Goal: Transaction & Acquisition: Purchase product/service

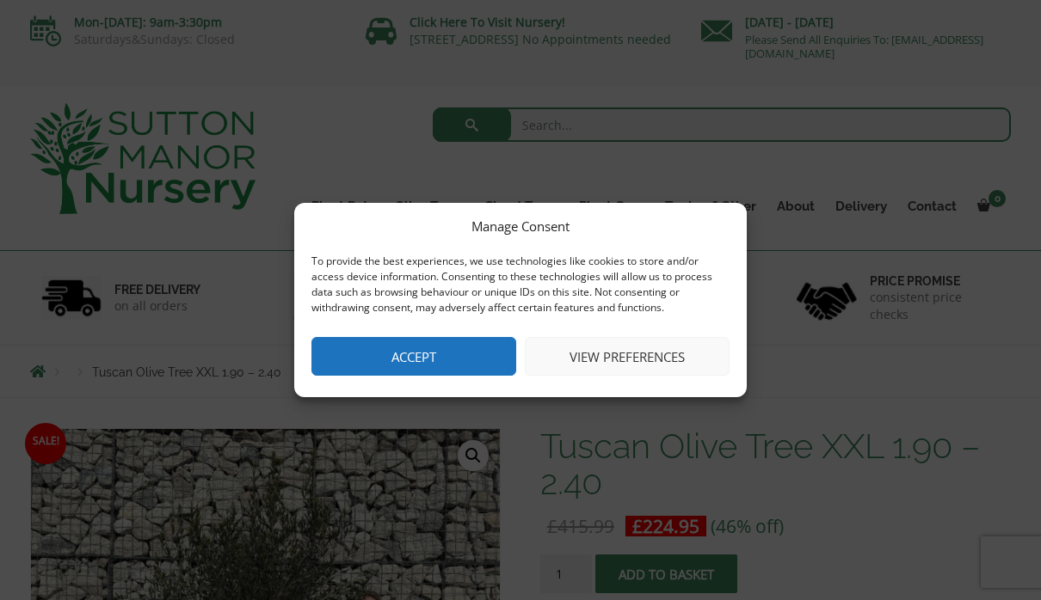
click at [436, 344] on button "Accept" at bounding box center [413, 356] width 205 height 39
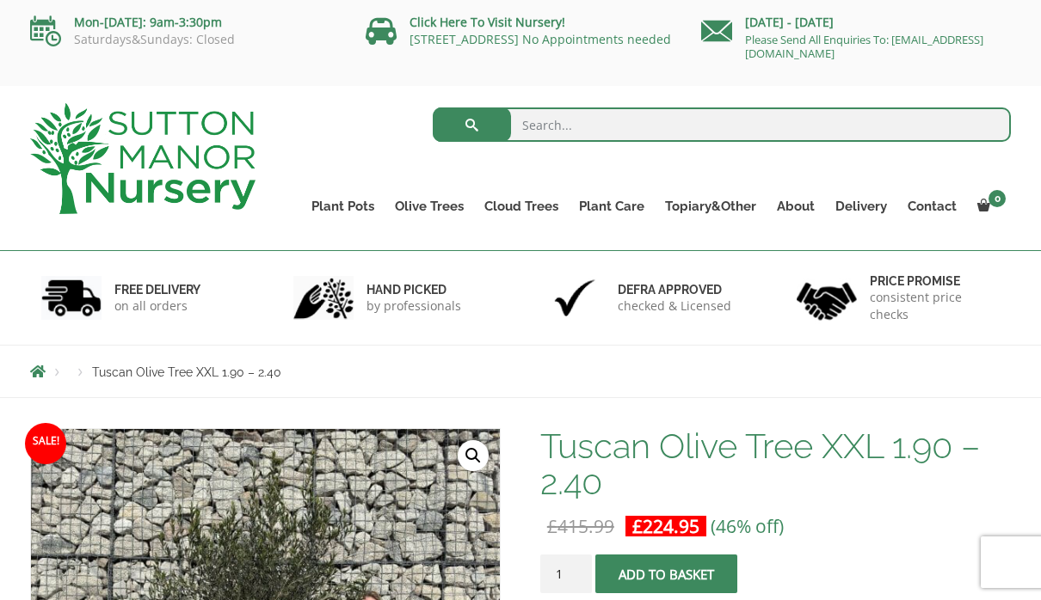
click at [947, 379] on div "Products Tuscan Olive Tree XXL 1.90 – 2.40" at bounding box center [520, 372] width 1007 height 52
click at [0, 0] on link "Gnarled Olive Trees (Grande Range)" at bounding box center [0, 0] width 0 height 0
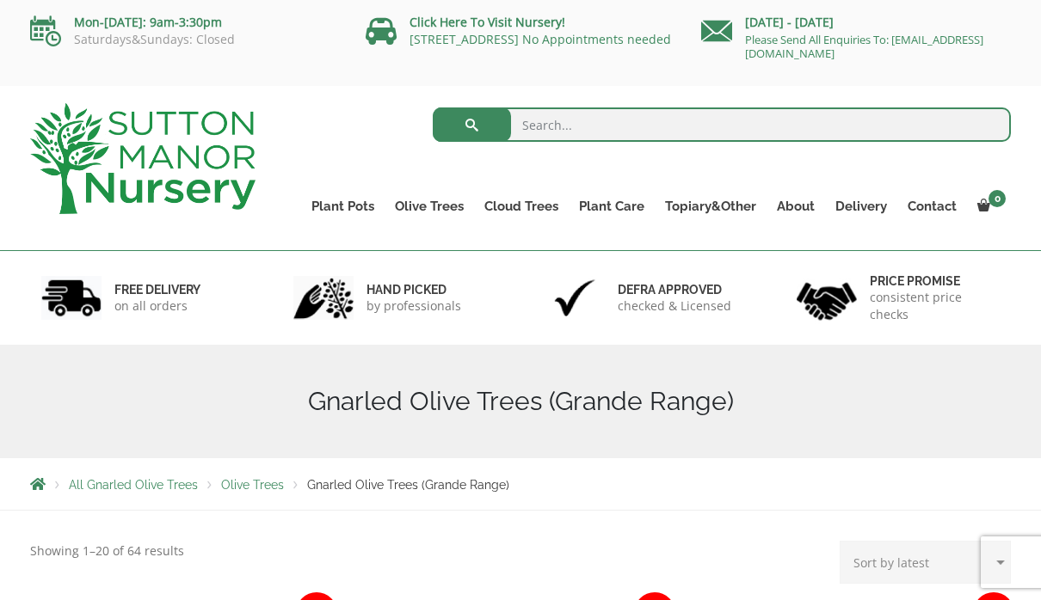
click at [649, 127] on input "search" at bounding box center [722, 125] width 579 height 34
type input "Olive trees in pots"
click at [471, 125] on button "submit" at bounding box center [472, 125] width 78 height 34
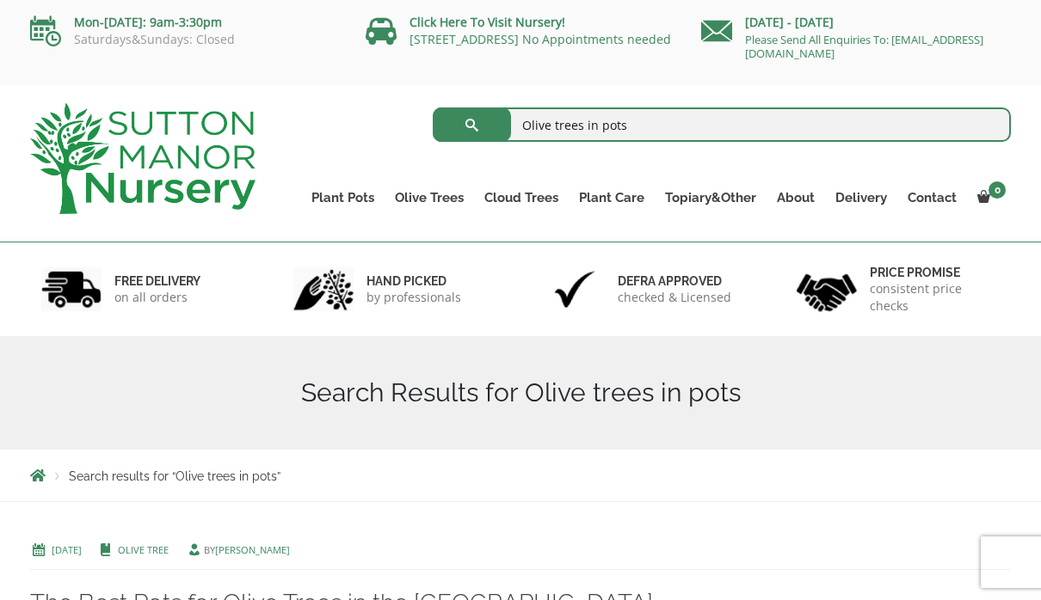
click at [1038, 434] on div "Search Results for Olive trees in pots" at bounding box center [520, 393] width 1041 height 114
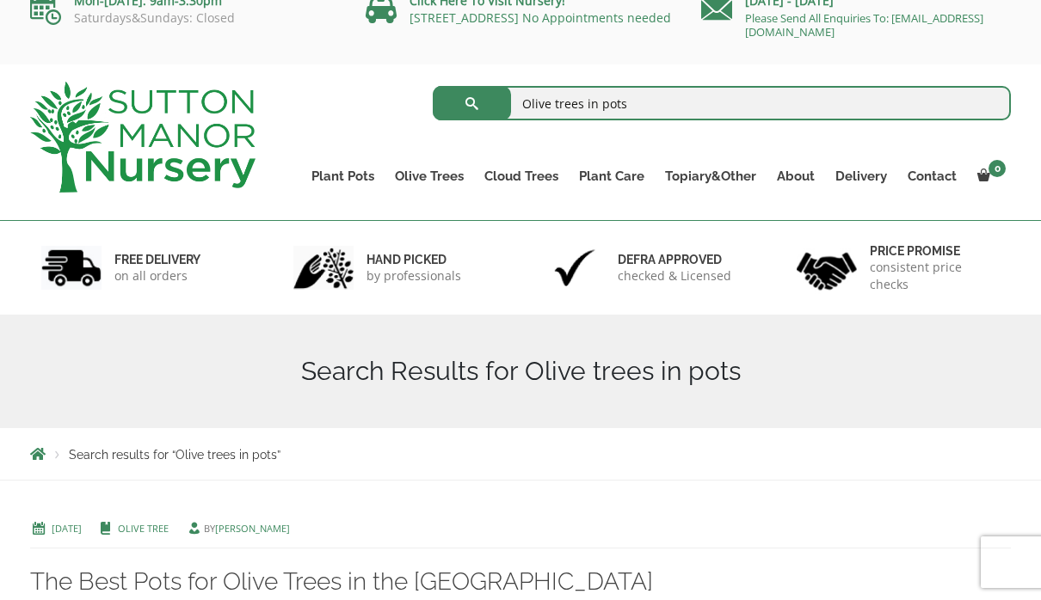
scroll to position [48, 0]
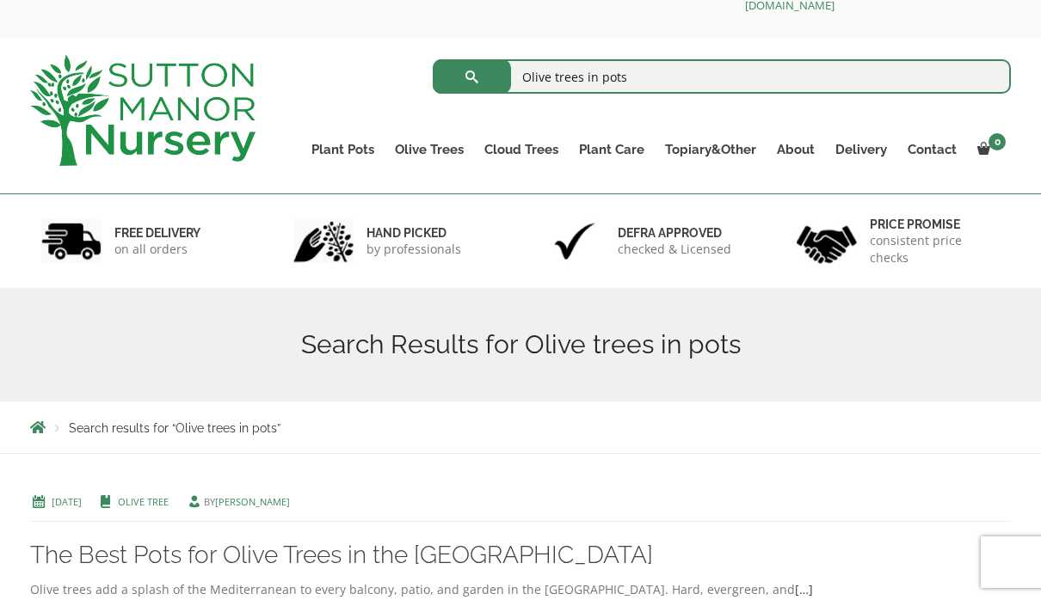
click at [464, 69] on button "submit" at bounding box center [472, 76] width 78 height 34
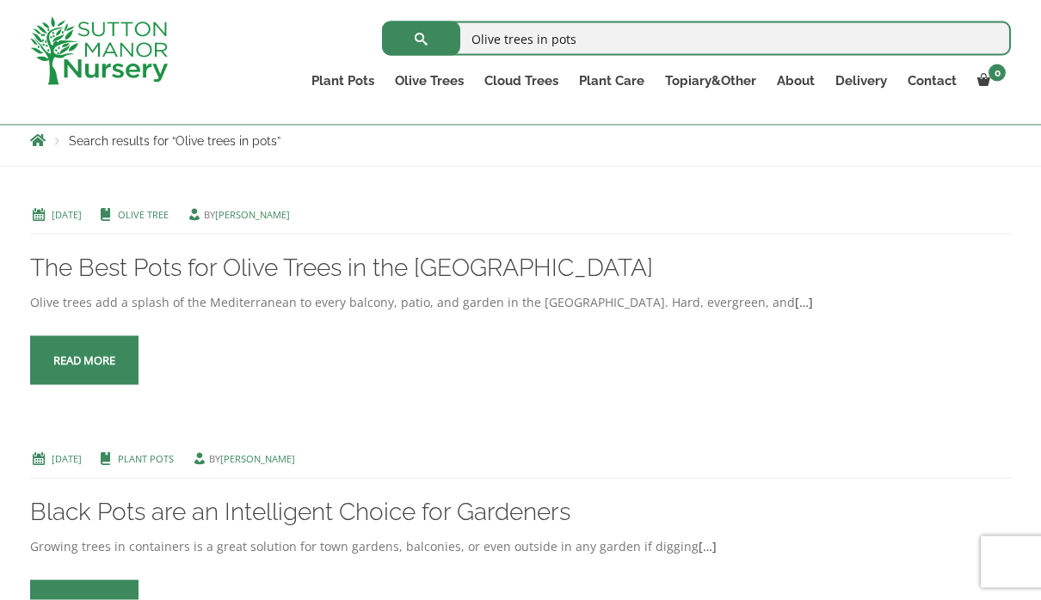
scroll to position [311, 0]
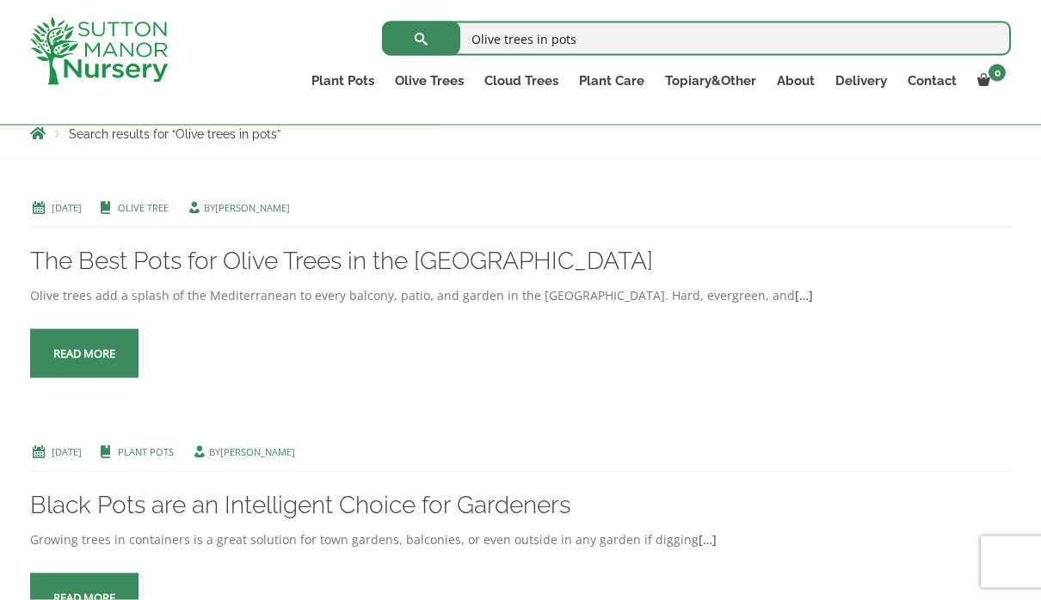
click at [301, 250] on link "The Best Pots for Olive Trees in the UK" at bounding box center [341, 261] width 623 height 28
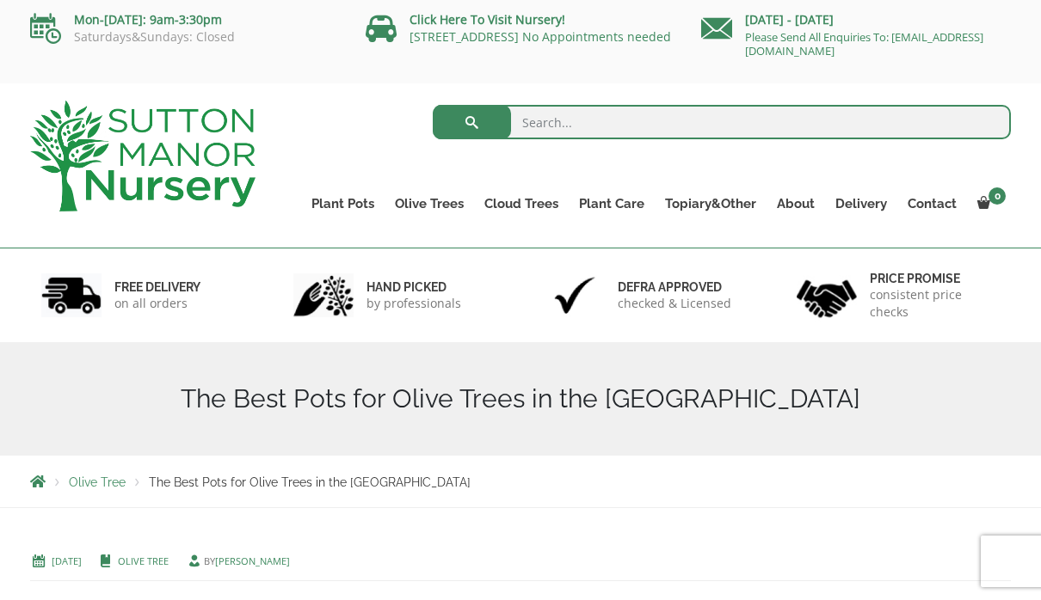
scroll to position [3, 0]
click at [440, 202] on link "Olive Trees" at bounding box center [429, 204] width 89 height 24
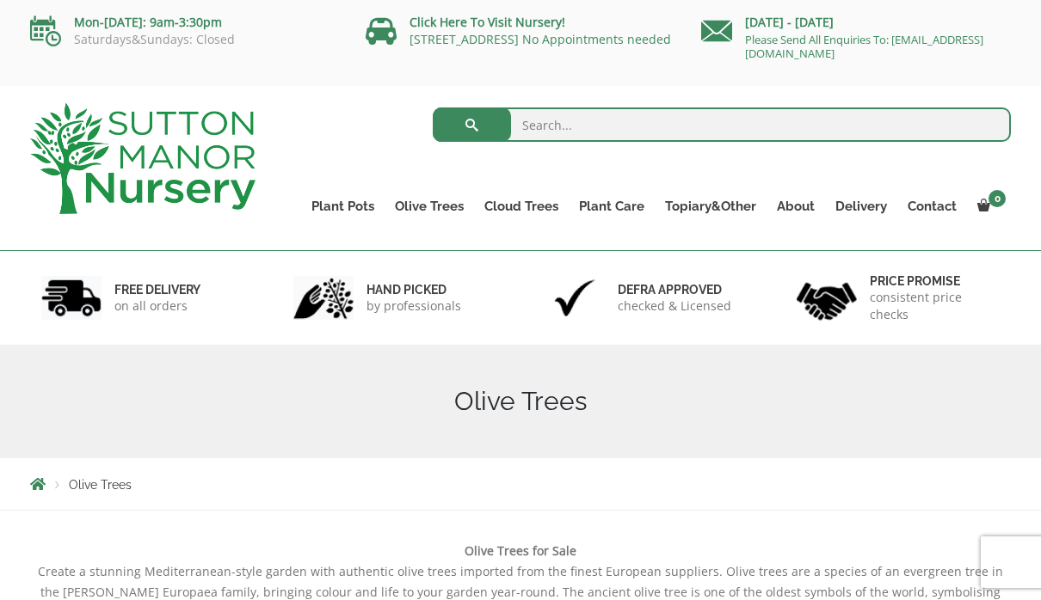
click at [0, 0] on link "Gnarled Olive Trees (Bella Range)" at bounding box center [0, 0] width 0 height 0
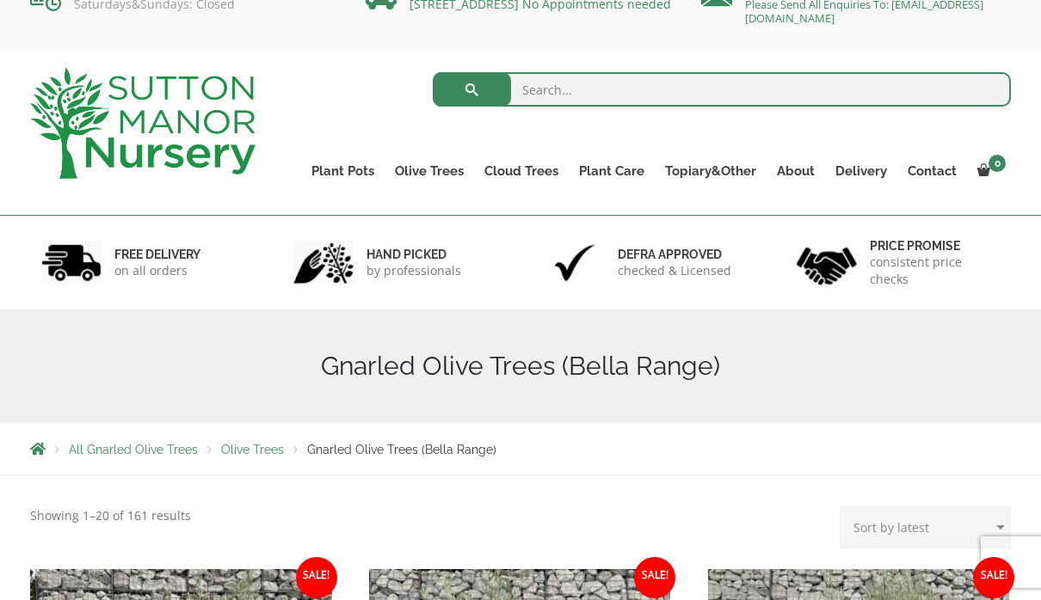
scroll to position [36, 0]
click at [0, 0] on link "Gnarled Olive Trees (Grande Range)" at bounding box center [0, 0] width 0 height 0
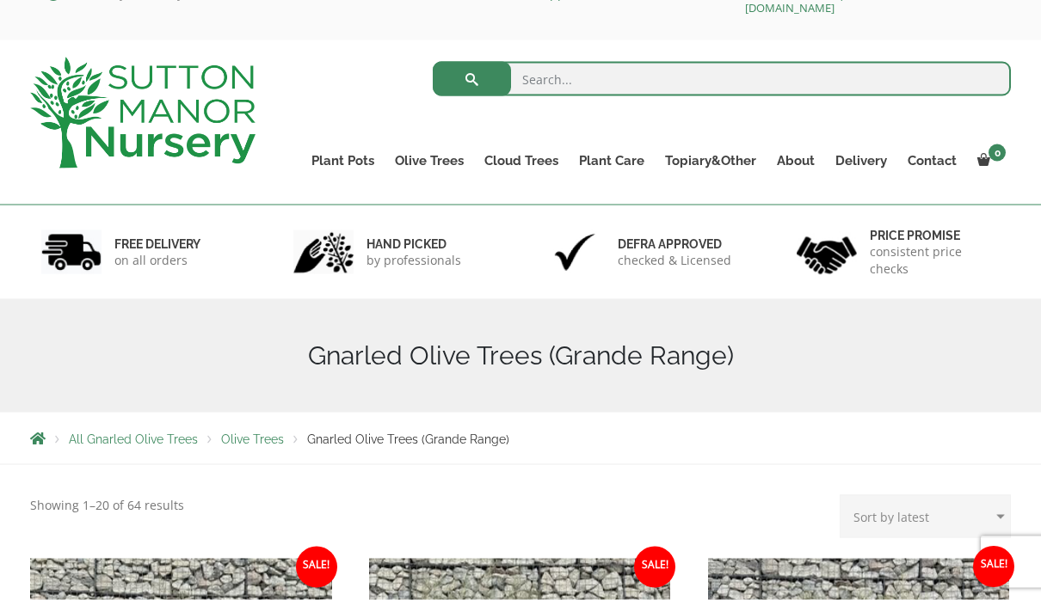
scroll to position [46, 0]
click at [0, 0] on link "Plateau Olive Trees (Mesa Range)" at bounding box center [0, 0] width 0 height 0
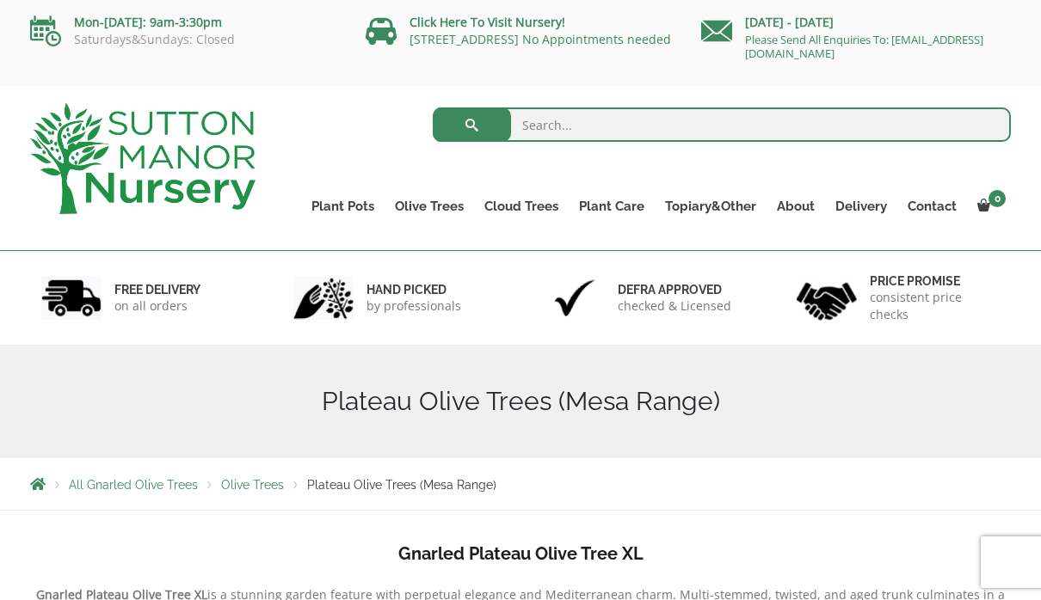
click at [0, 0] on link "Multi Stem Olives (Arcadia Range)" at bounding box center [0, 0] width 0 height 0
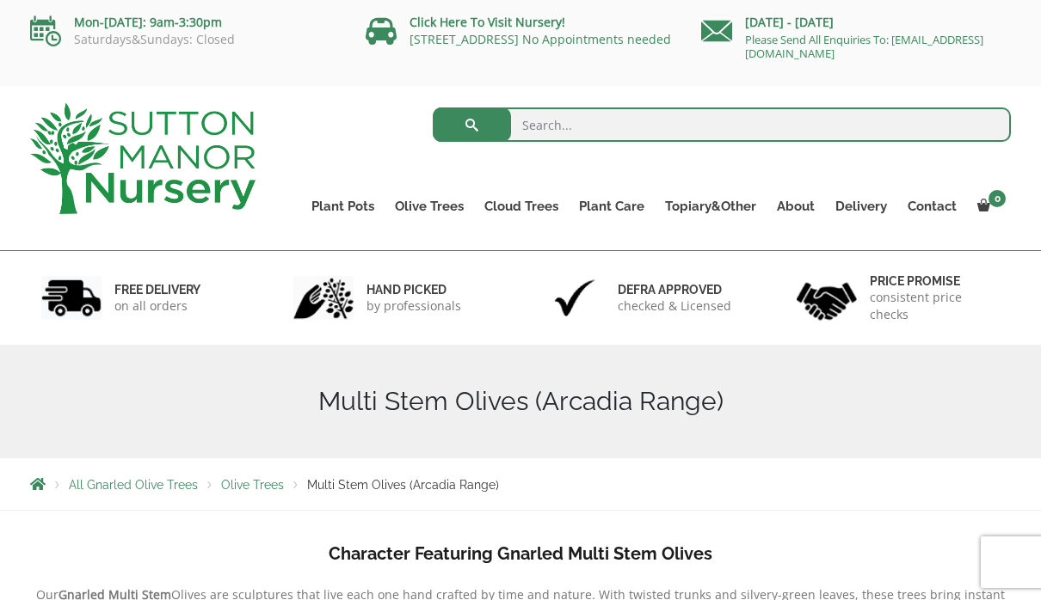
click at [0, 0] on link "Plateau Olive Trees (Mesa Range)" at bounding box center [0, 0] width 0 height 0
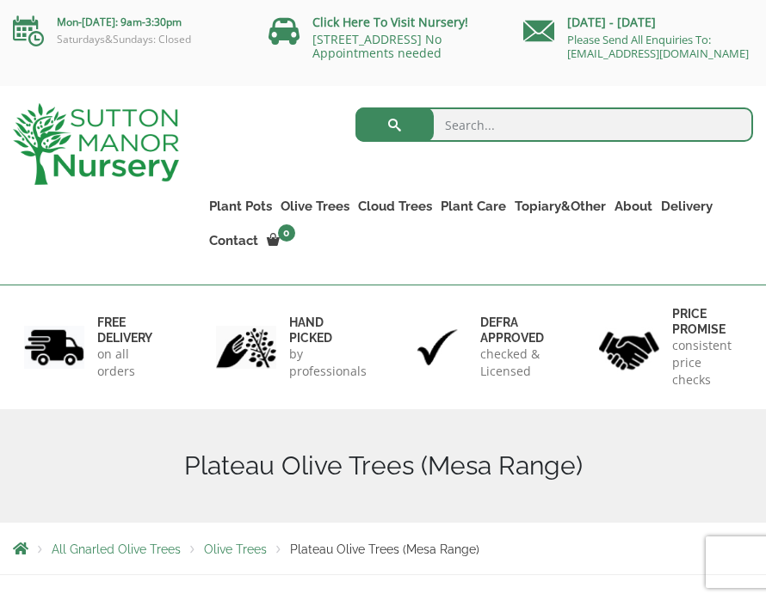
click at [102, 161] on img at bounding box center [96, 144] width 166 height 82
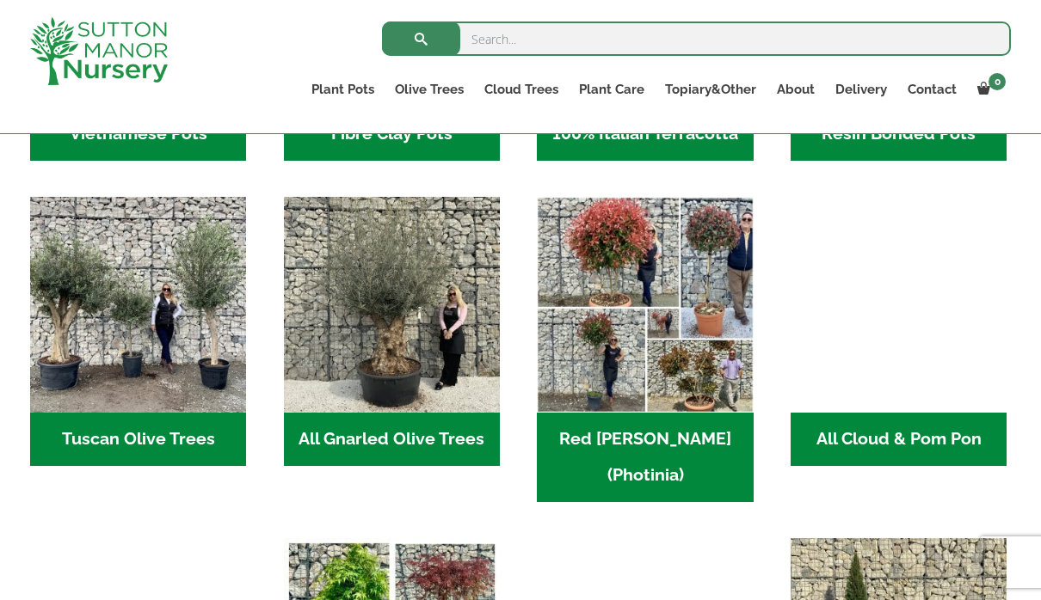
scroll to position [819, 0]
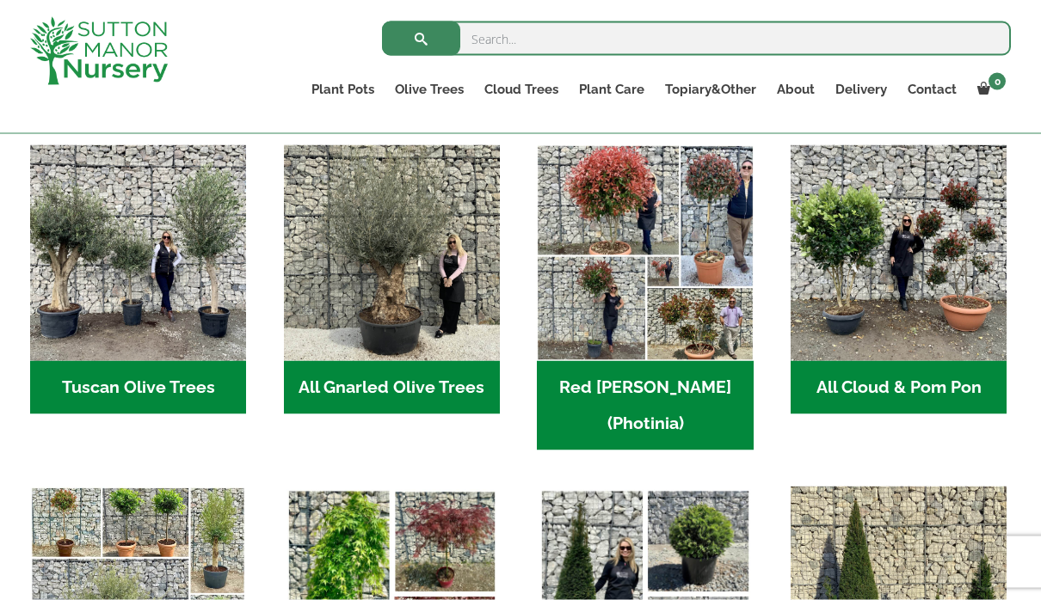
click at [404, 299] on img "Visit product category All Gnarled Olive Trees" at bounding box center [392, 253] width 216 height 216
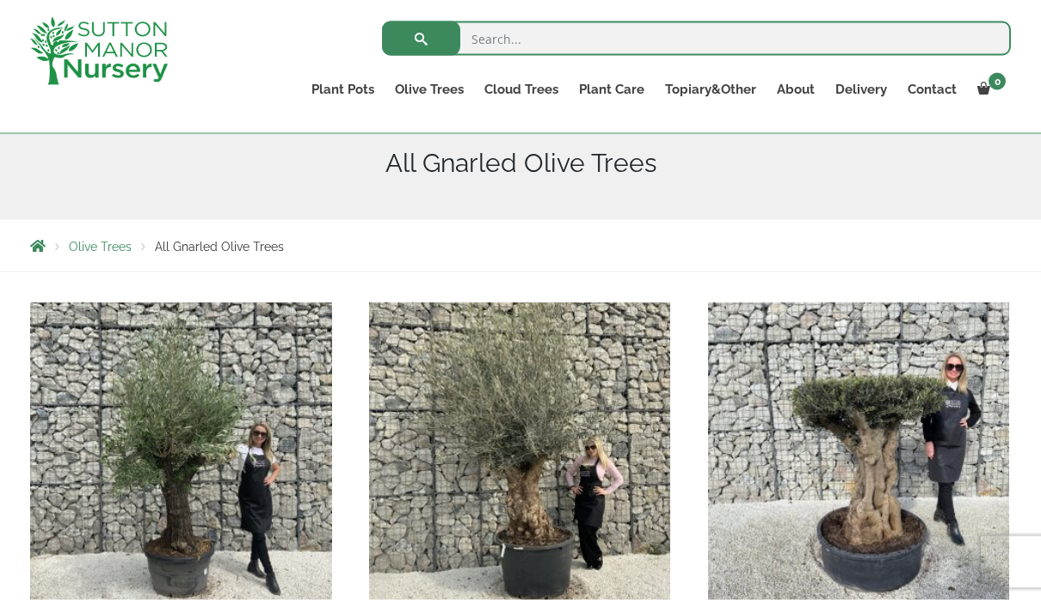
scroll to position [208, 0]
click at [557, 522] on img "Visit product category Gnarled Olive Trees (Grande Range)" at bounding box center [520, 453] width 302 height 302
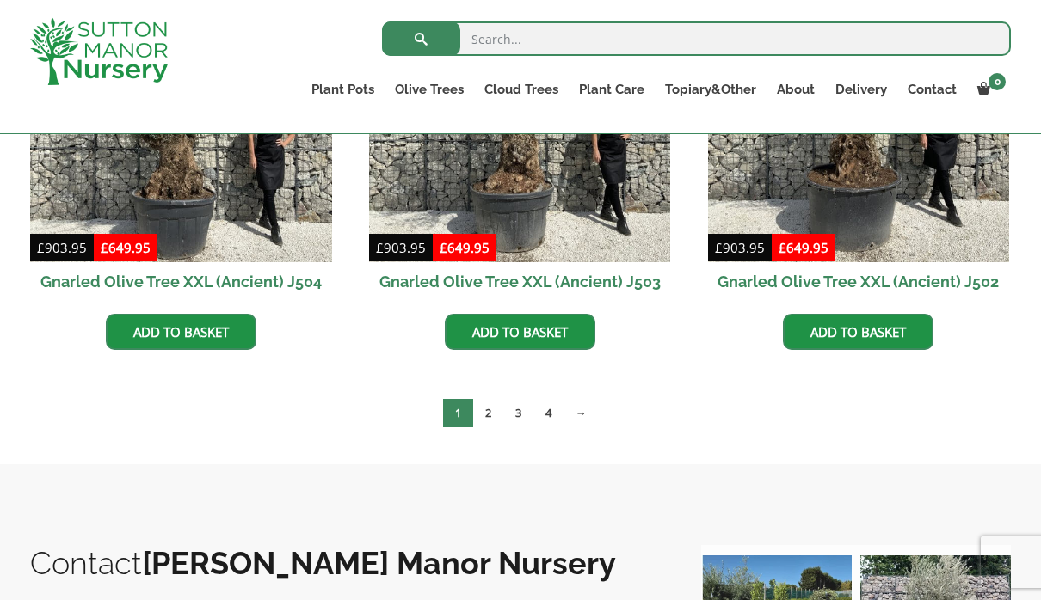
scroll to position [2745, 0]
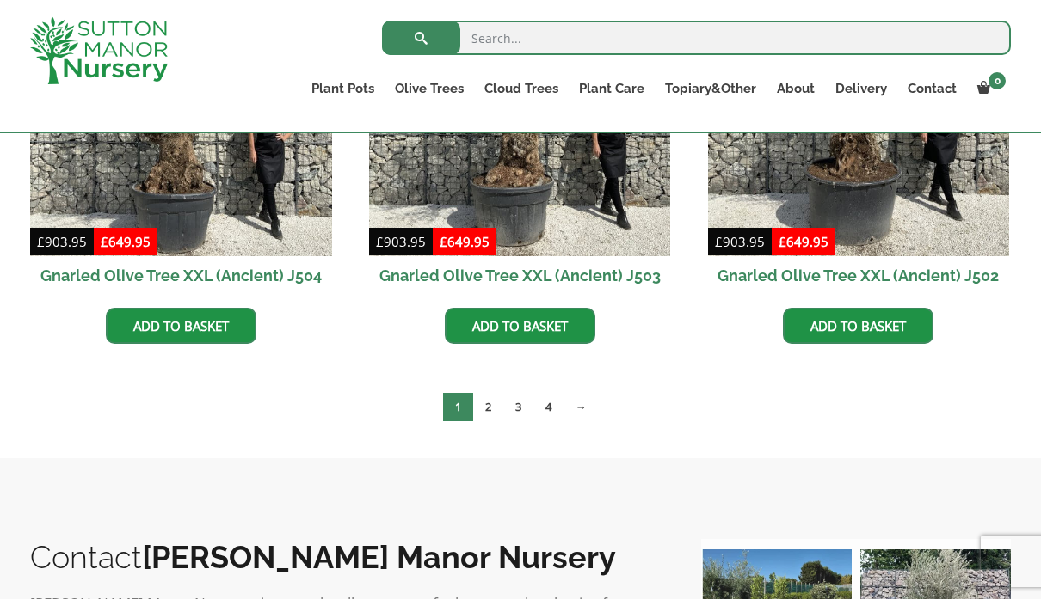
click at [553, 414] on link "4" at bounding box center [548, 408] width 30 height 28
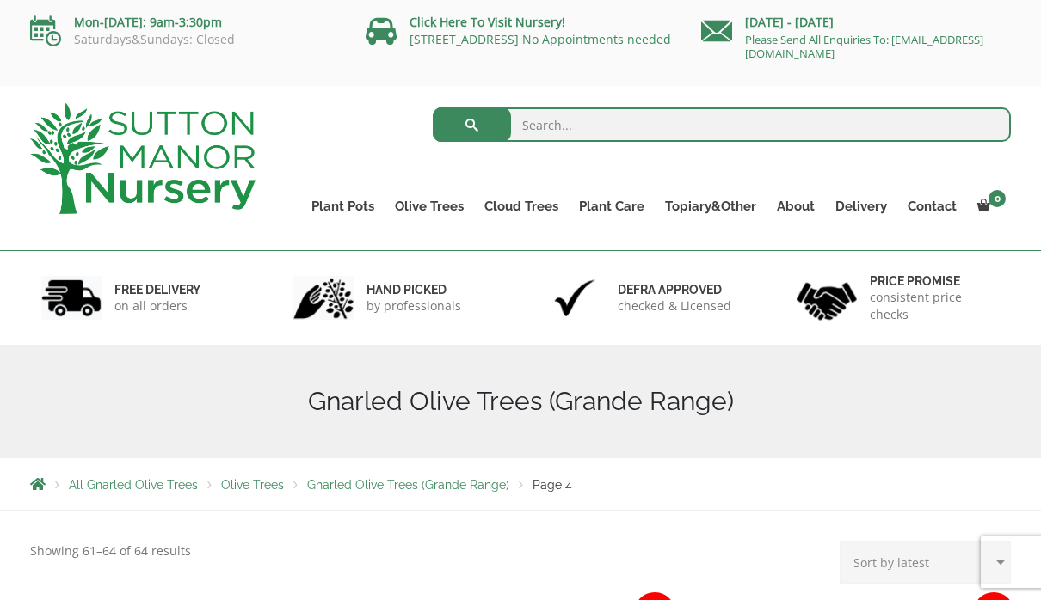
click at [341, 148] on div "Search for:" at bounding box center [647, 129] width 730 height 52
click at [0, 0] on link "Multi Stem Olives (Arcadia Range)" at bounding box center [0, 0] width 0 height 0
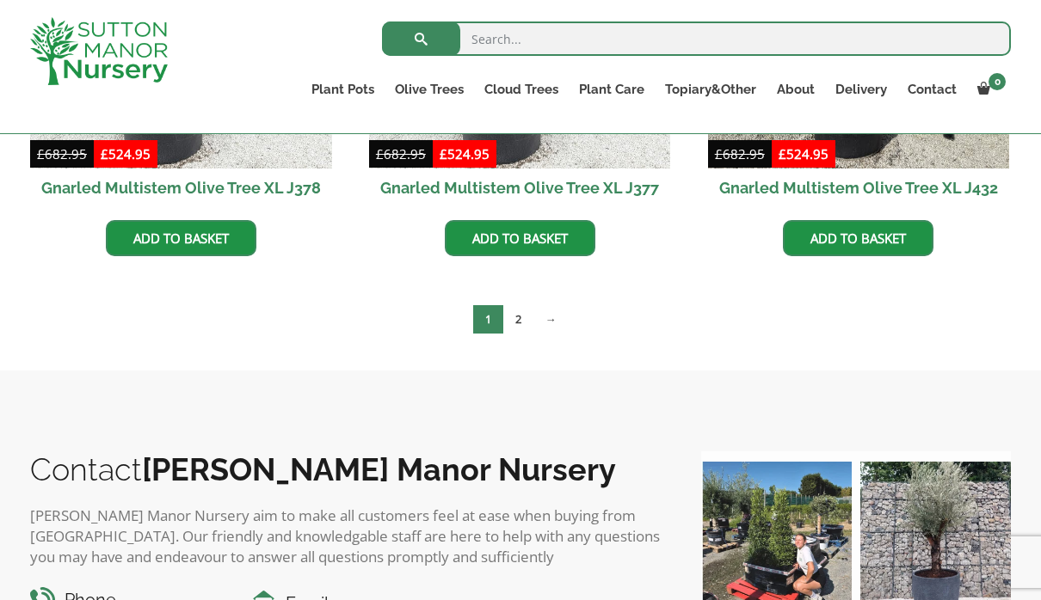
scroll to position [3137, 0]
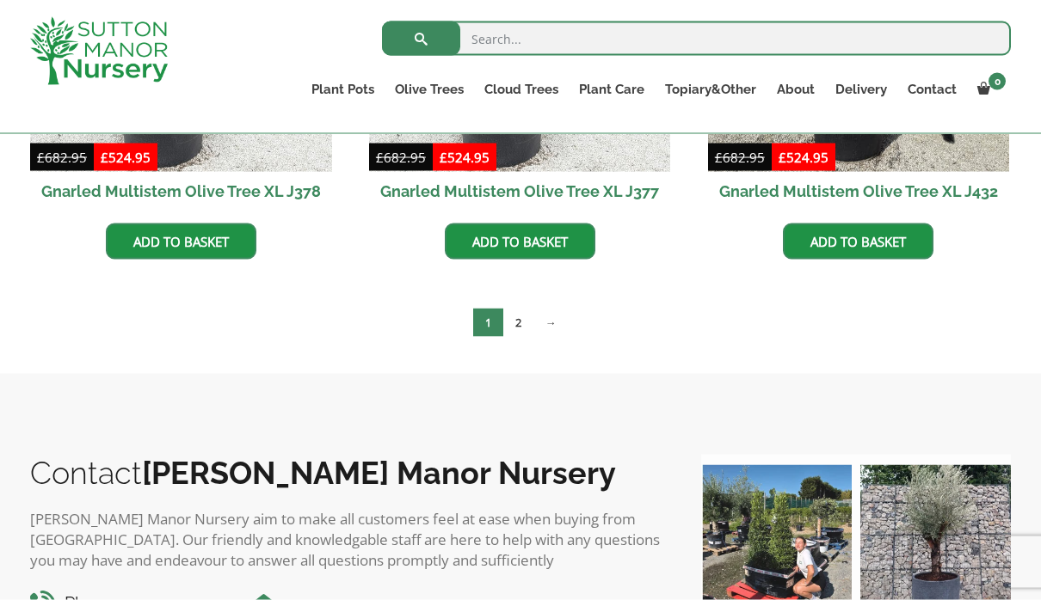
click at [559, 332] on link "→" at bounding box center [550, 323] width 35 height 28
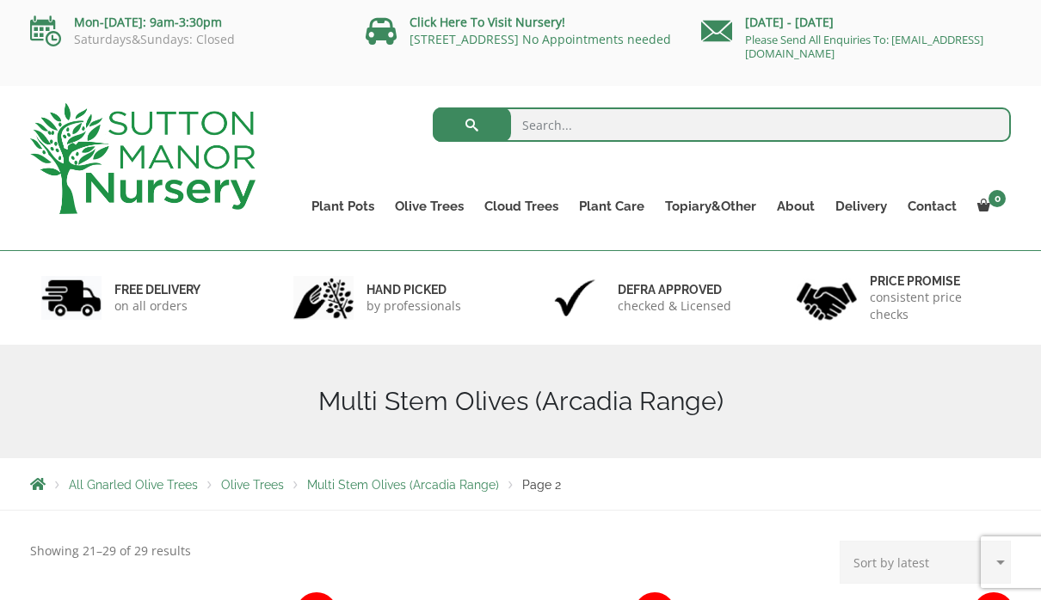
click at [0, 0] on link "Gnarled Olive Trees (Bella Range)" at bounding box center [0, 0] width 0 height 0
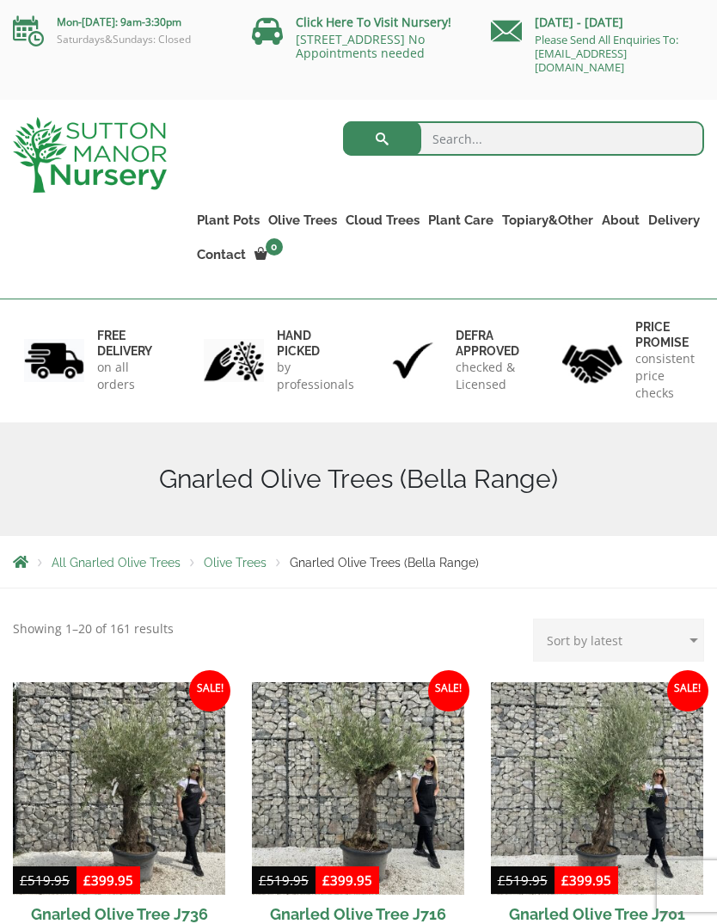
click at [79, 149] on img at bounding box center [90, 155] width 154 height 76
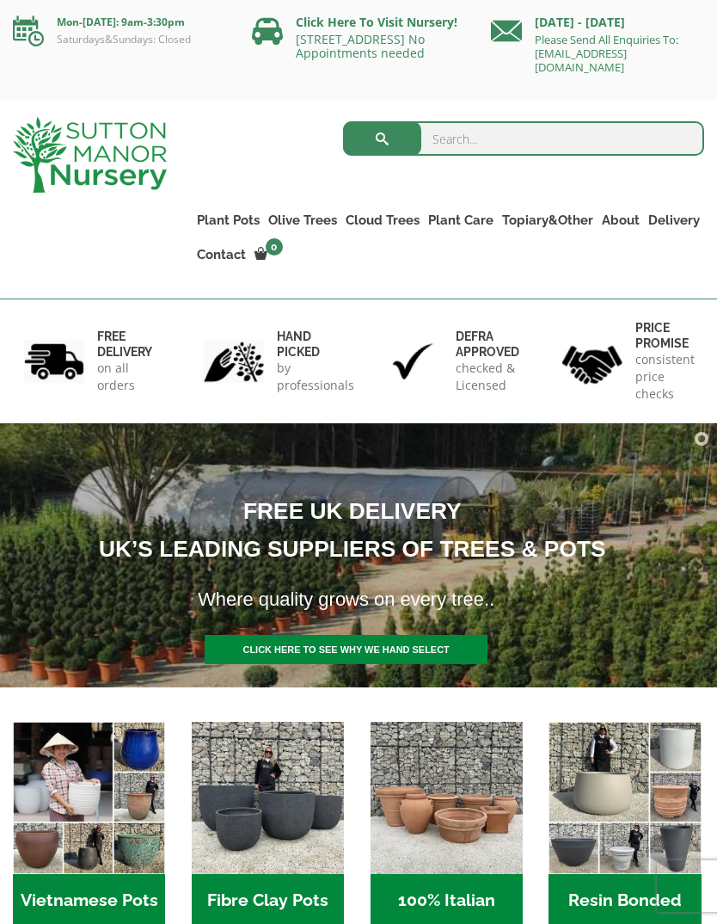
click at [0, 0] on link "Plateau Olive Trees (Mesa Range)" at bounding box center [0, 0] width 0 height 0
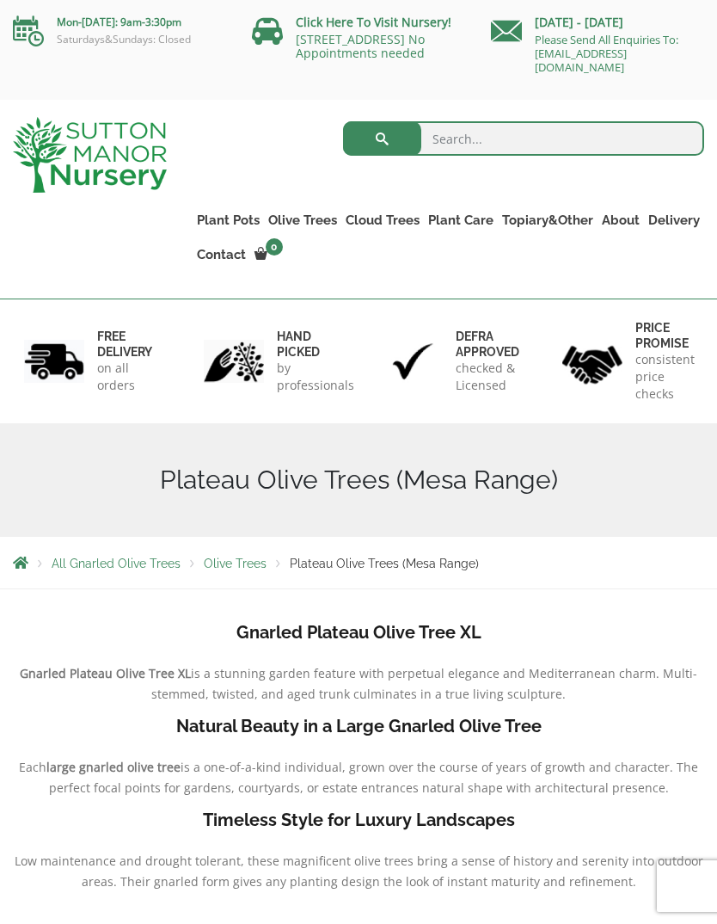
click at [0, 0] on link "Gnarled Olive Trees (Bella Range)" at bounding box center [0, 0] width 0 height 0
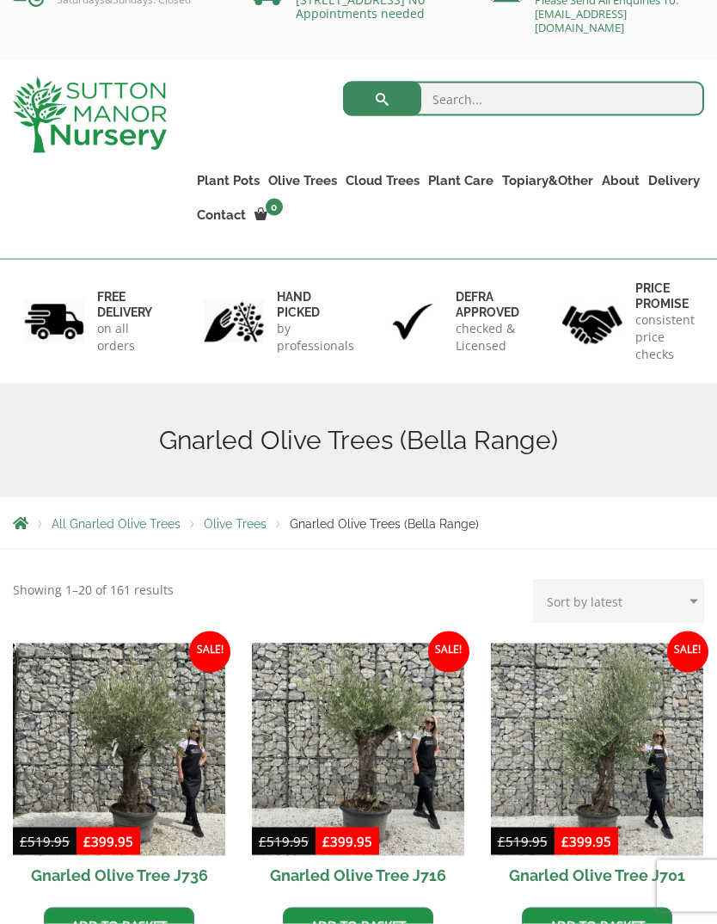
scroll to position [45, 0]
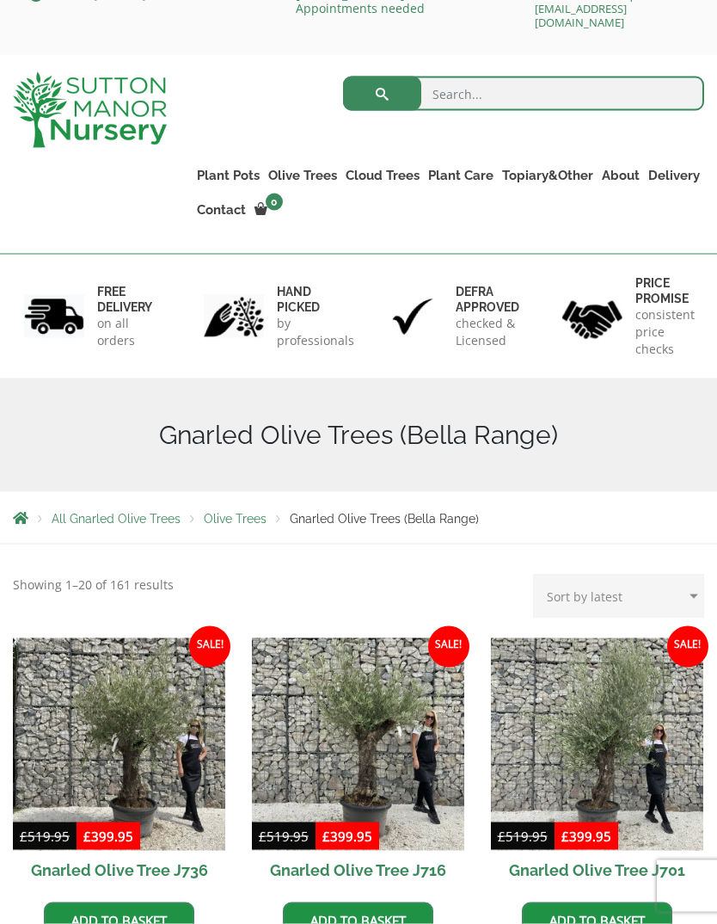
click at [696, 597] on select "Sort by popularity Sort by latest Sort by price: low to high Sort by price: hig…" at bounding box center [618, 596] width 171 height 43
select select "price-desc"
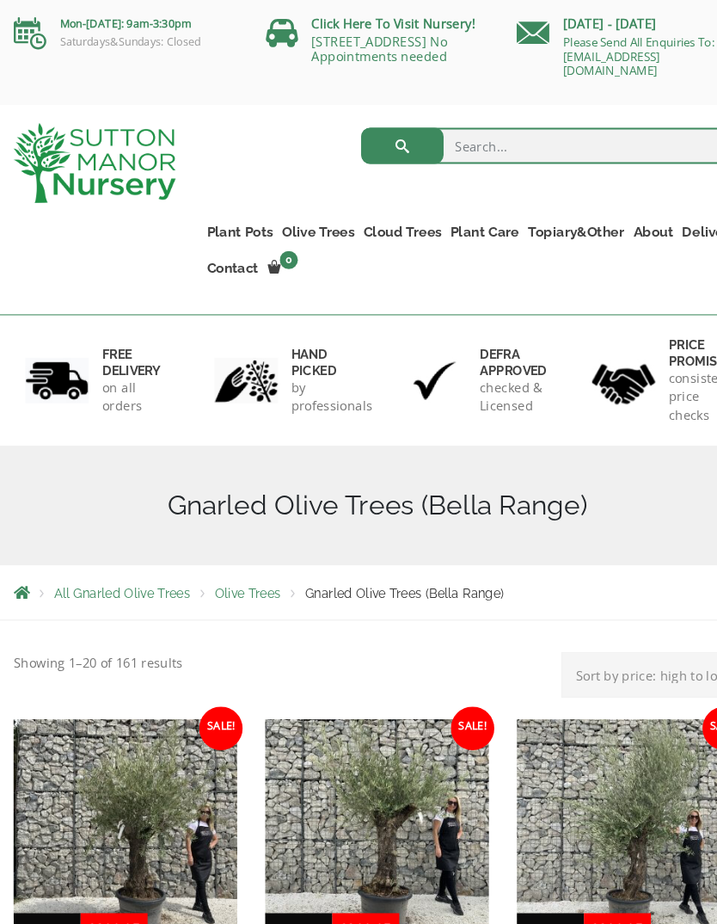
click at [679, 385] on p "consistent price checks" at bounding box center [665, 377] width 59 height 52
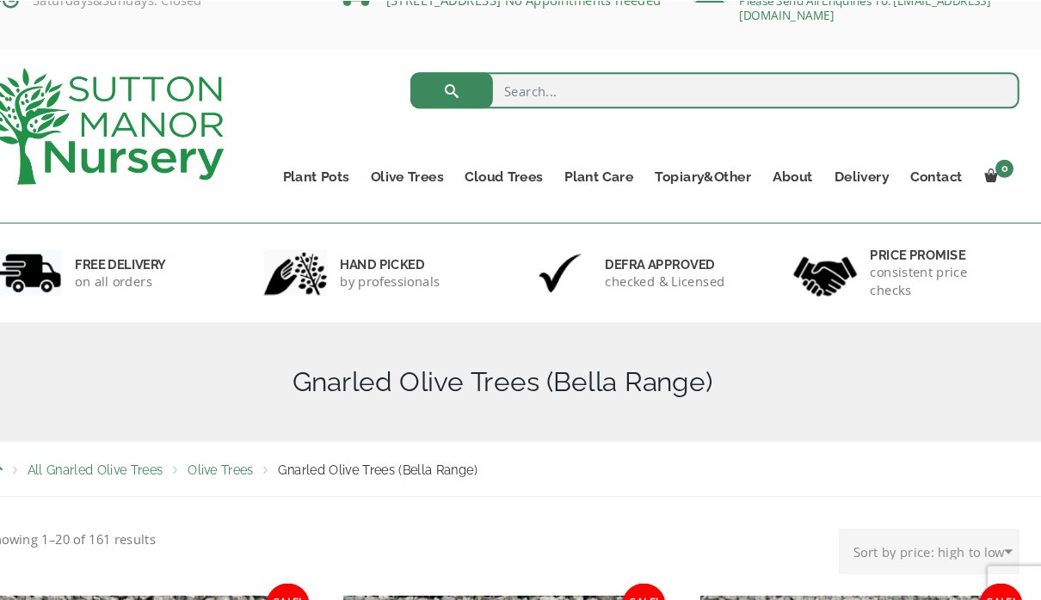
scroll to position [39, 0]
click at [397, 163] on link "Olive Trees" at bounding box center [429, 168] width 89 height 24
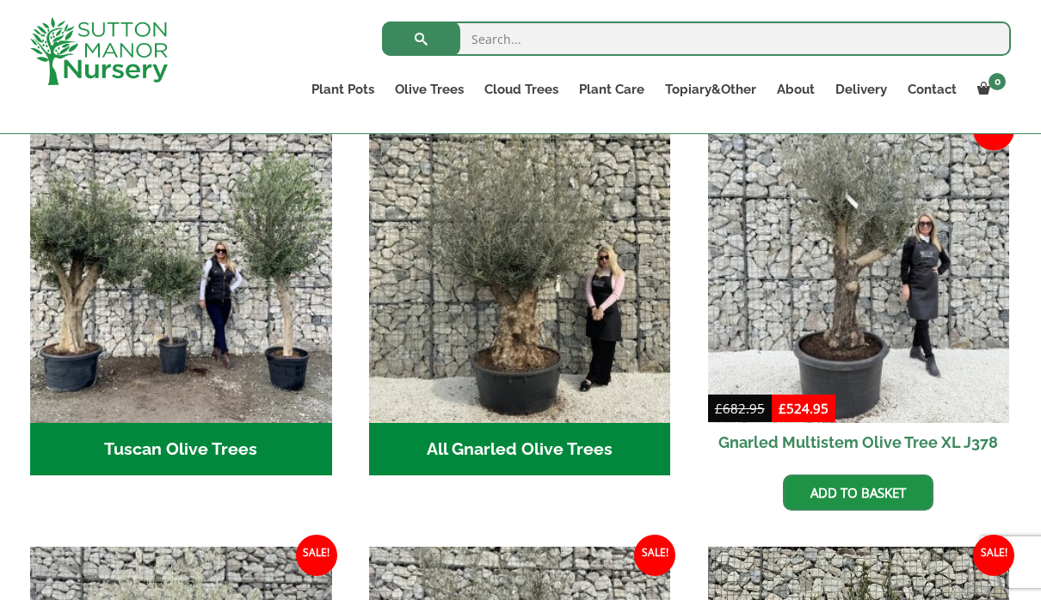
scroll to position [650, 0]
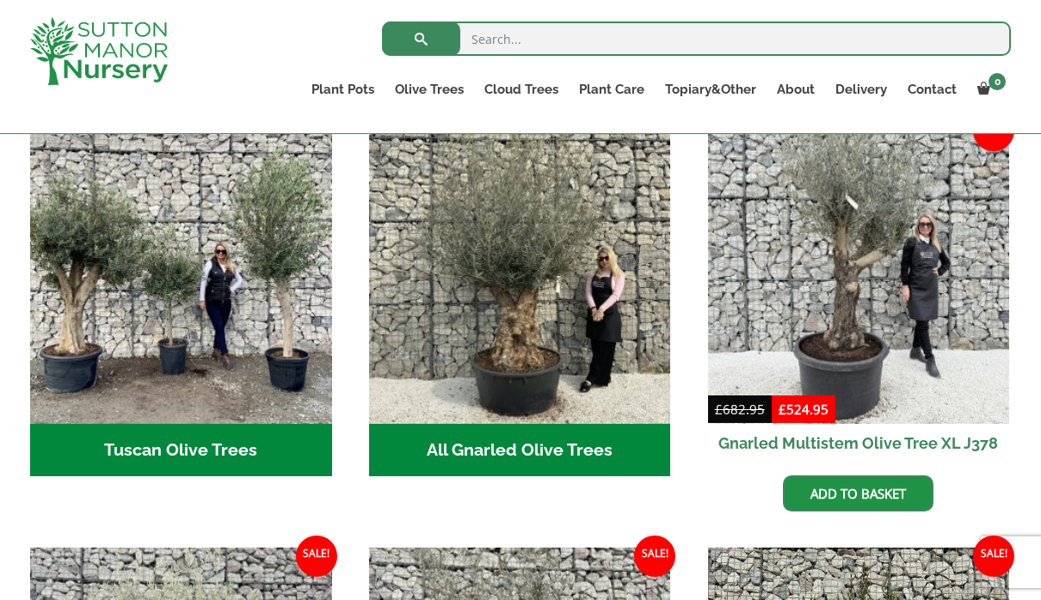
click at [520, 313] on img "Visit product category All Gnarled Olive Trees" at bounding box center [520, 273] width 302 height 302
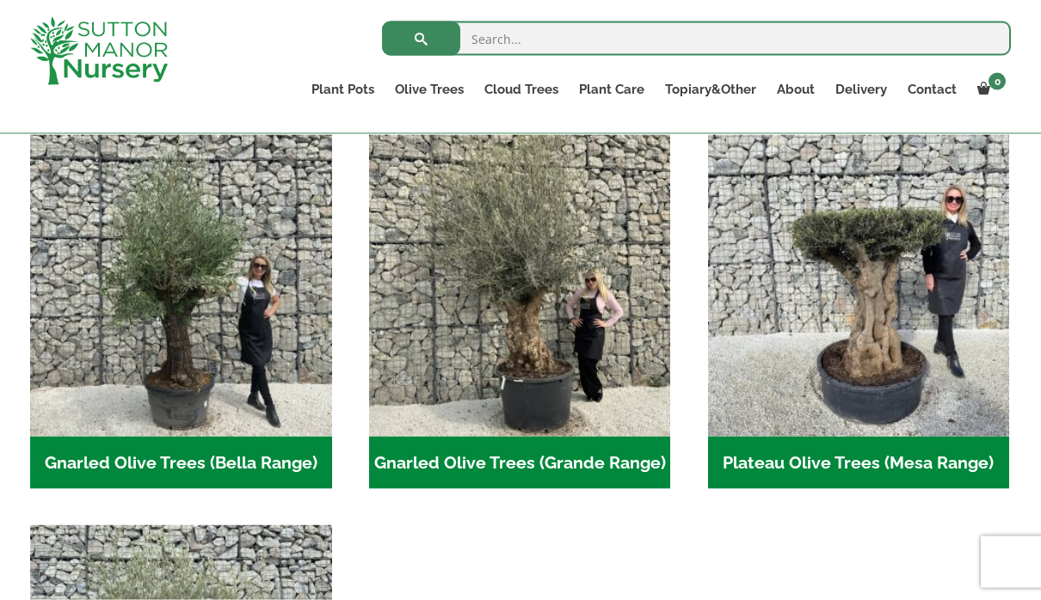
scroll to position [376, 0]
click at [545, 306] on img "Visit product category Gnarled Olive Trees (Grande Range)" at bounding box center [520, 285] width 302 height 302
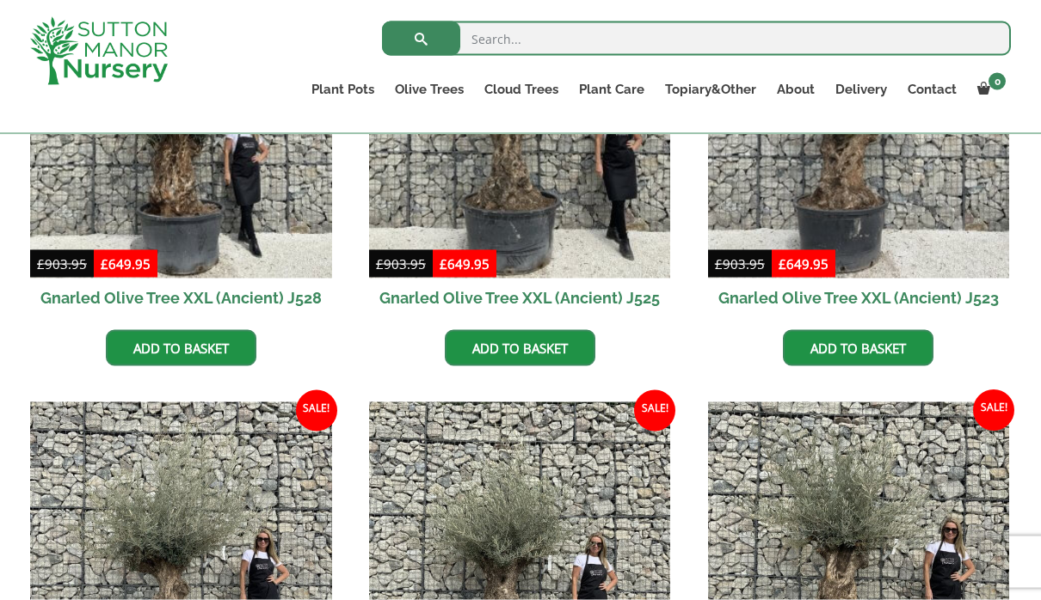
scroll to position [592, 0]
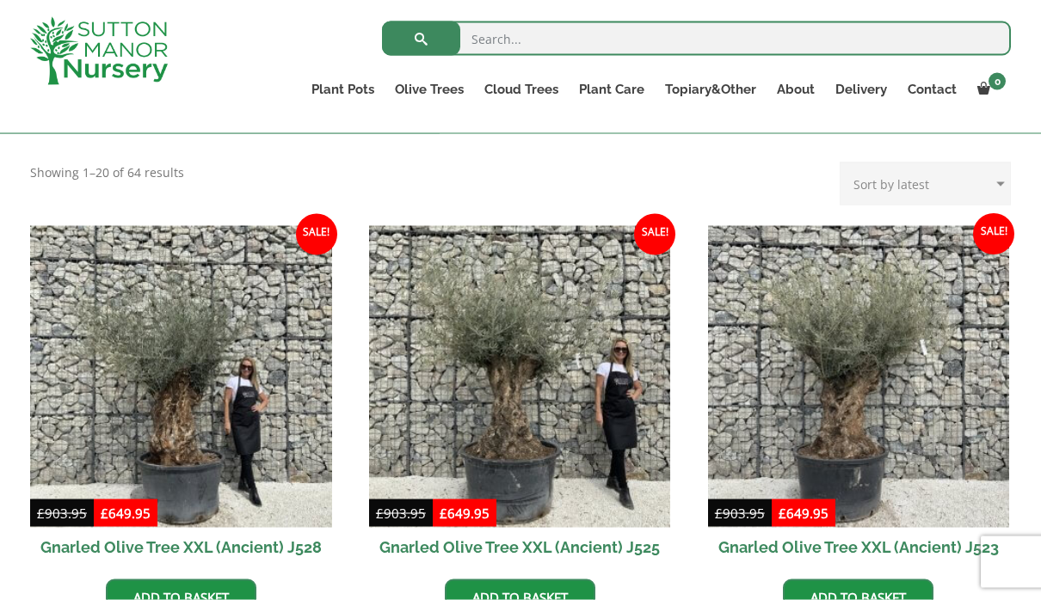
click at [984, 165] on select "Sort by popularity Sort by latest Sort by price: low to high Sort by price: hig…" at bounding box center [925, 184] width 171 height 43
select select "price-desc"
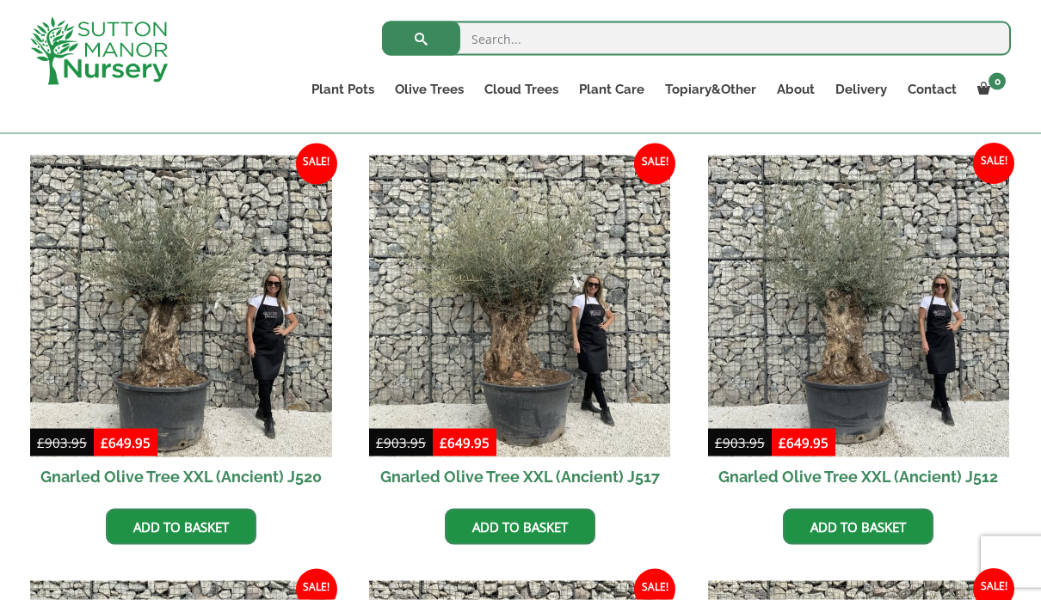
scroll to position [1270, 0]
click at [0, 0] on link "Gnarled Olive Trees (Bella Range)" at bounding box center [0, 0] width 0 height 0
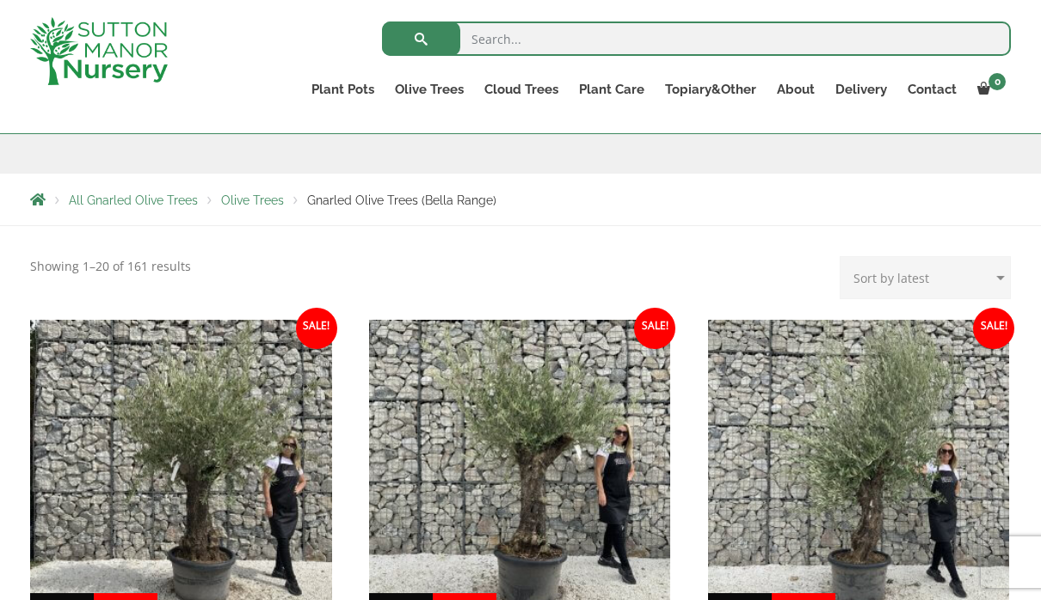
scroll to position [253, 0]
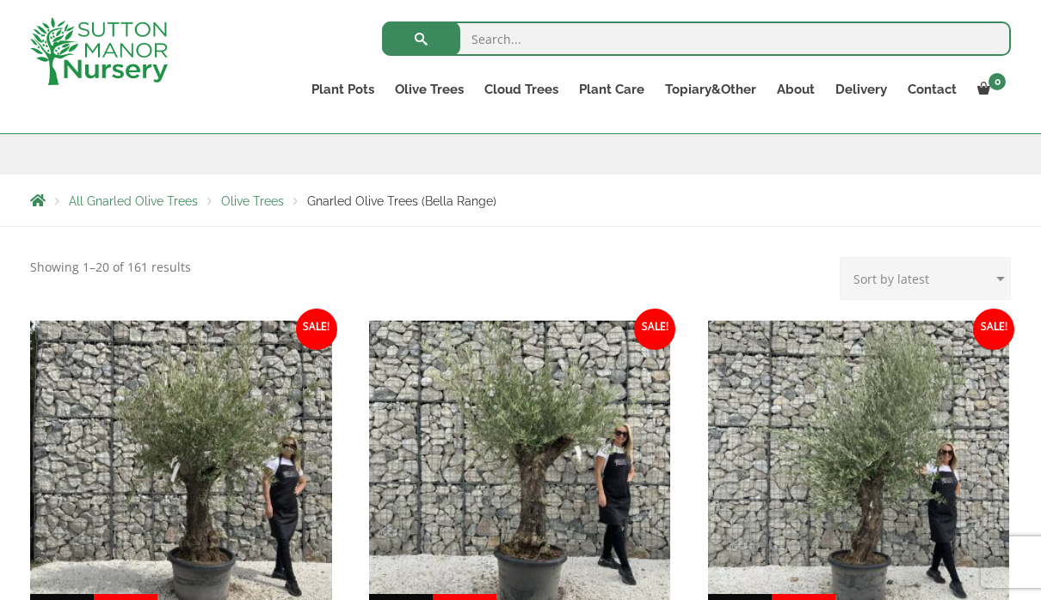
click at [971, 281] on select "Sort by popularity Sort by latest Sort by price: low to high Sort by price: hig…" at bounding box center [925, 278] width 171 height 43
select select "price-desc"
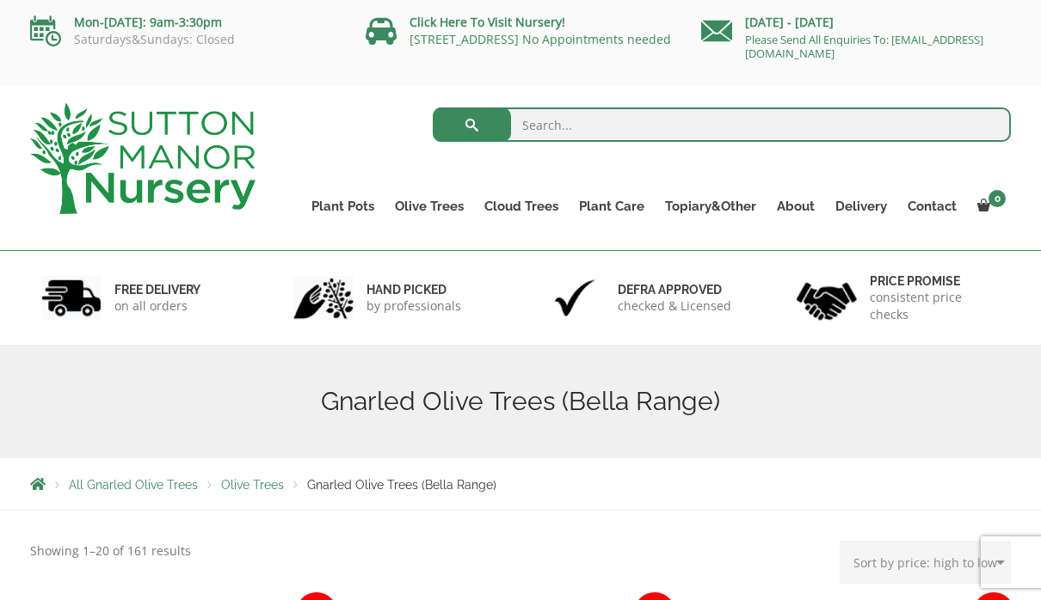
click at [0, 0] on link "Gnarled Olive Trees (Grande Range)" at bounding box center [0, 0] width 0 height 0
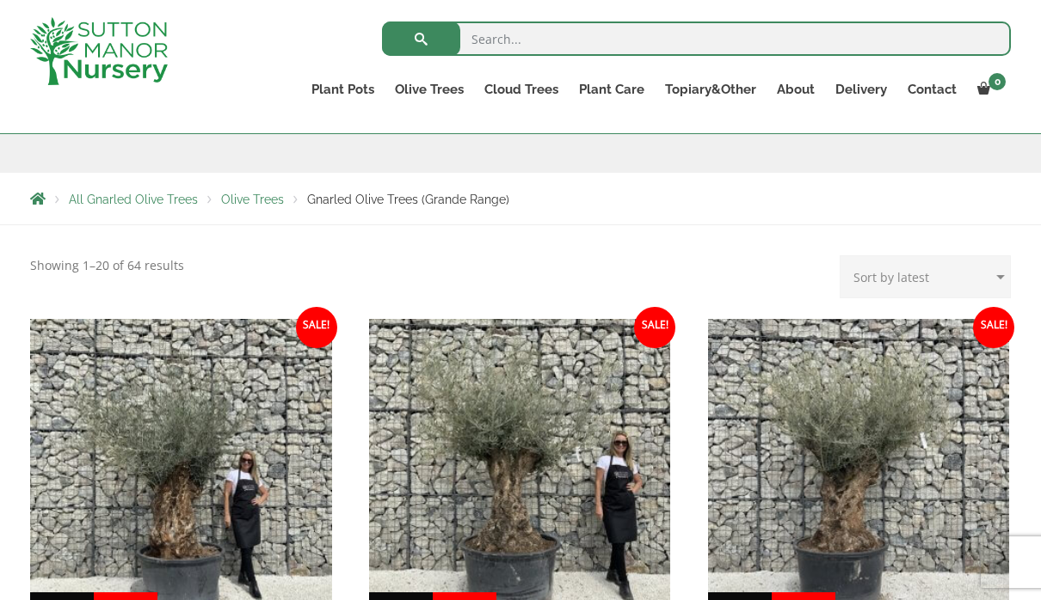
scroll to position [256, 0]
click at [933, 274] on select "Sort by popularity Sort by latest Sort by price: low to high Sort by price: hig…" at bounding box center [925, 276] width 171 height 43
select select "price-desc"
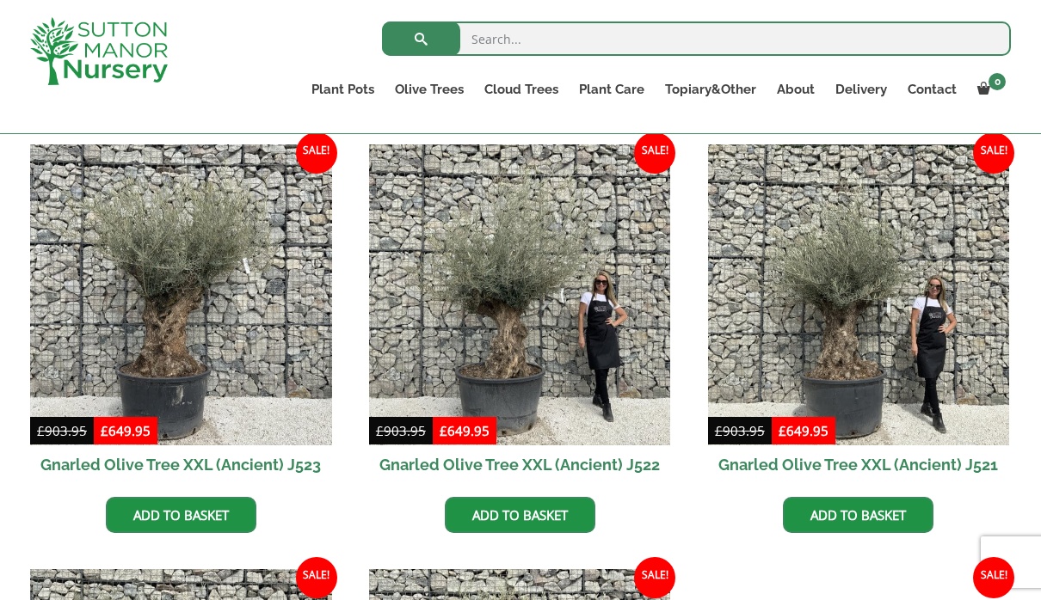
scroll to position [853, 0]
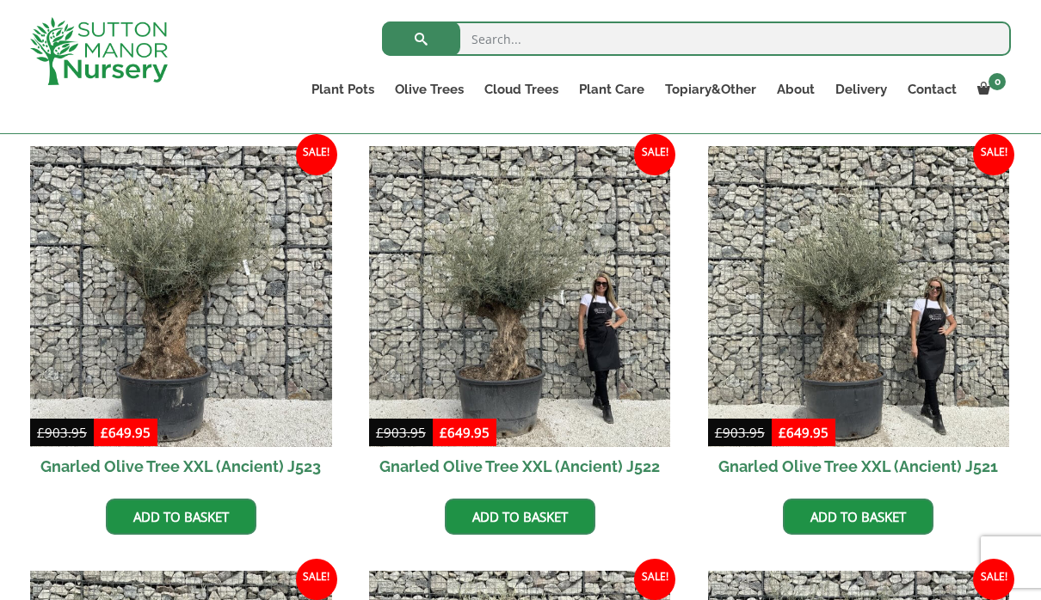
click at [0, 0] on link "Multi Stem Olives (Arcadia Range)" at bounding box center [0, 0] width 0 height 0
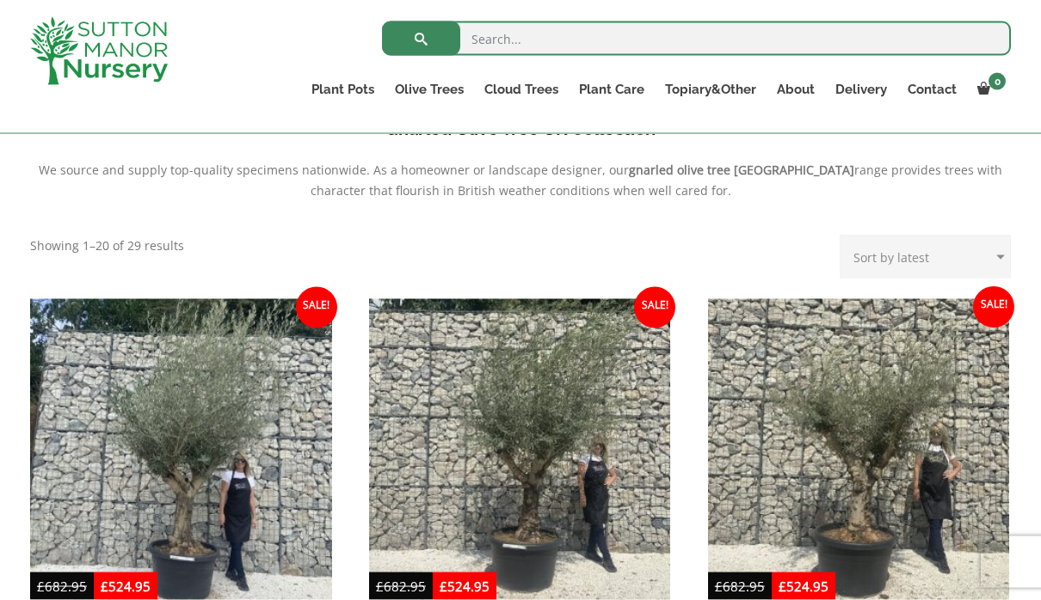
click at [961, 249] on select "Sort by popularity Sort by latest Sort by price: low to high Sort by price: hig…" at bounding box center [925, 257] width 171 height 43
select select "price-desc"
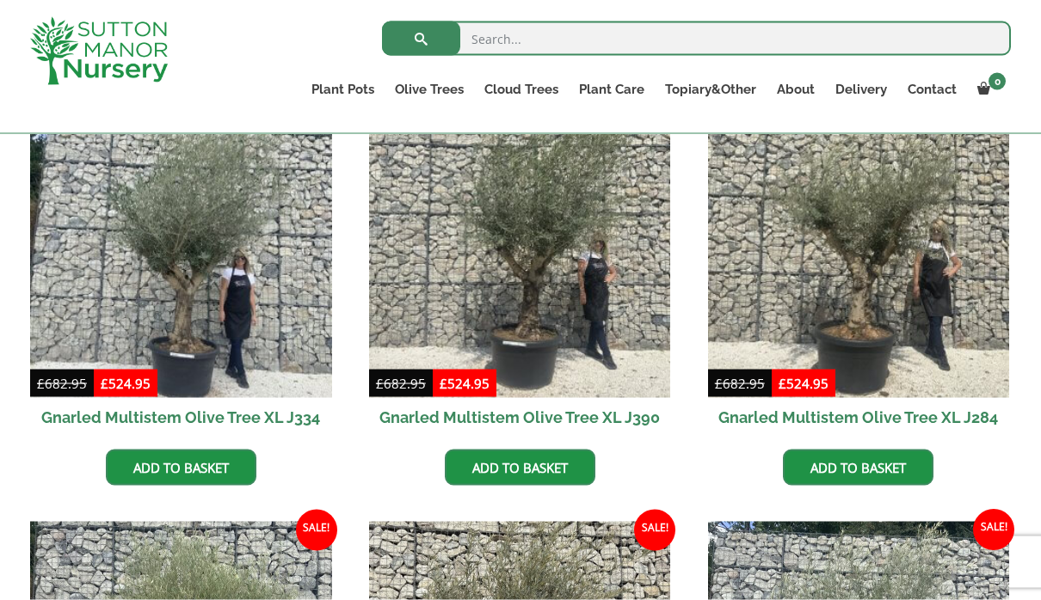
scroll to position [785, 0]
click at [0, 0] on link "Plateau Olive Trees (Mesa Range)" at bounding box center [0, 0] width 0 height 0
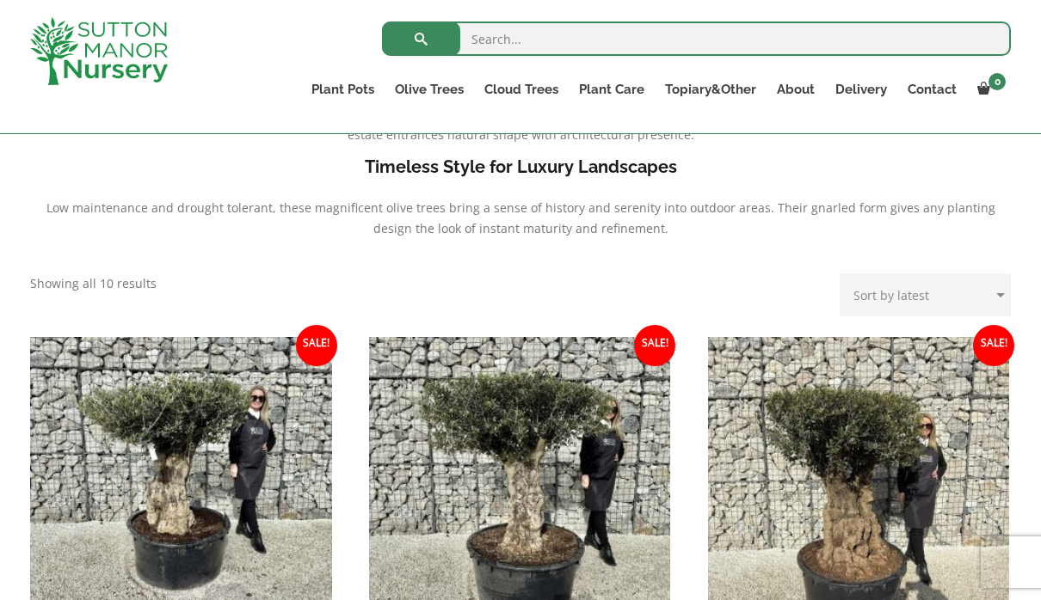
scroll to position [539, 0]
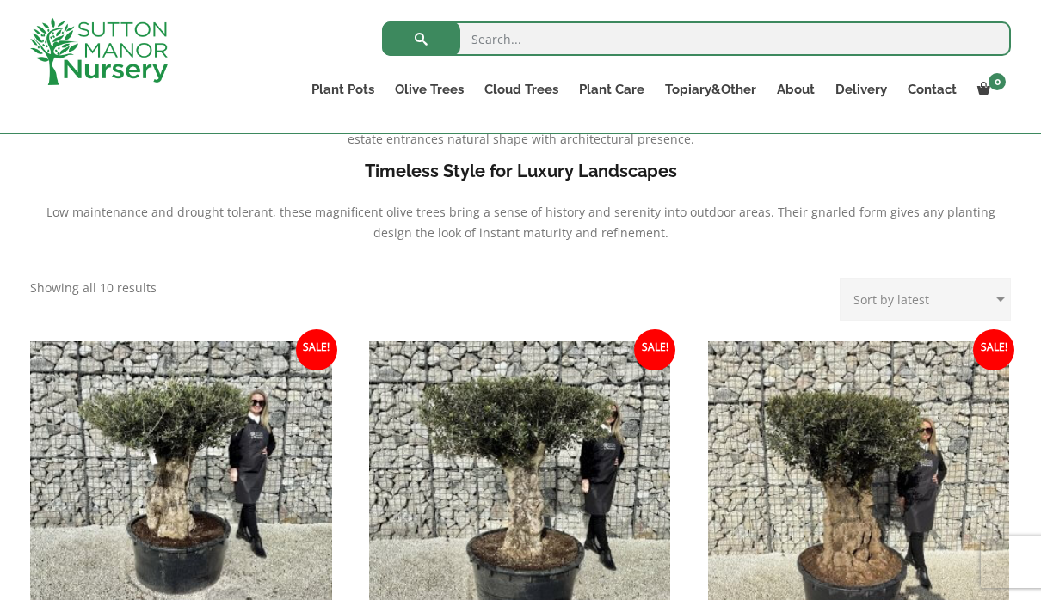
click at [995, 290] on select "Sort by popularity Sort by latest Sort by price: low to high Sort by price: hig…" at bounding box center [925, 299] width 171 height 43
select select "price-desc"
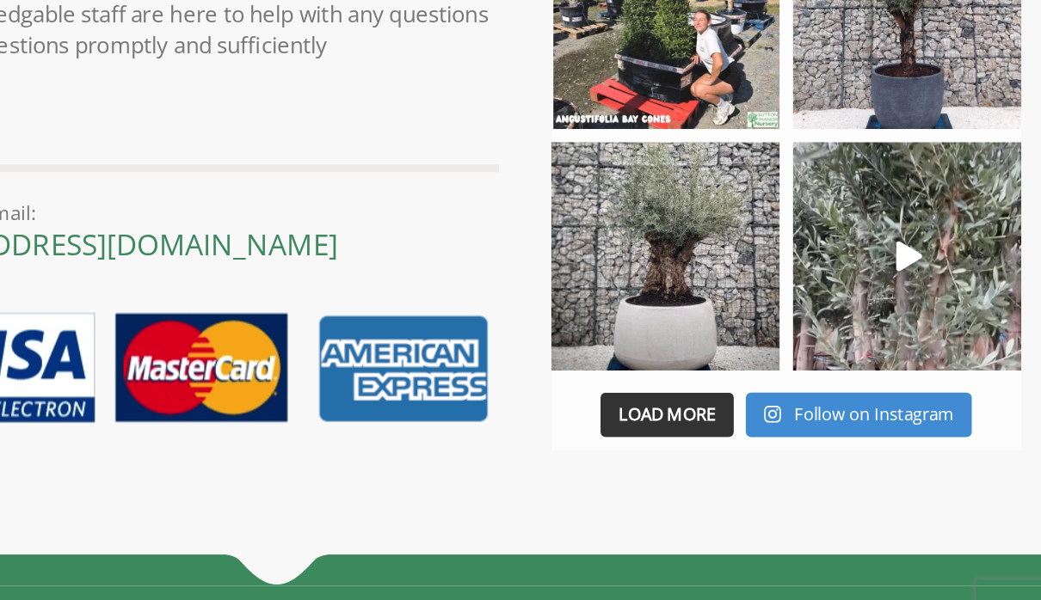
scroll to position [1776, 0]
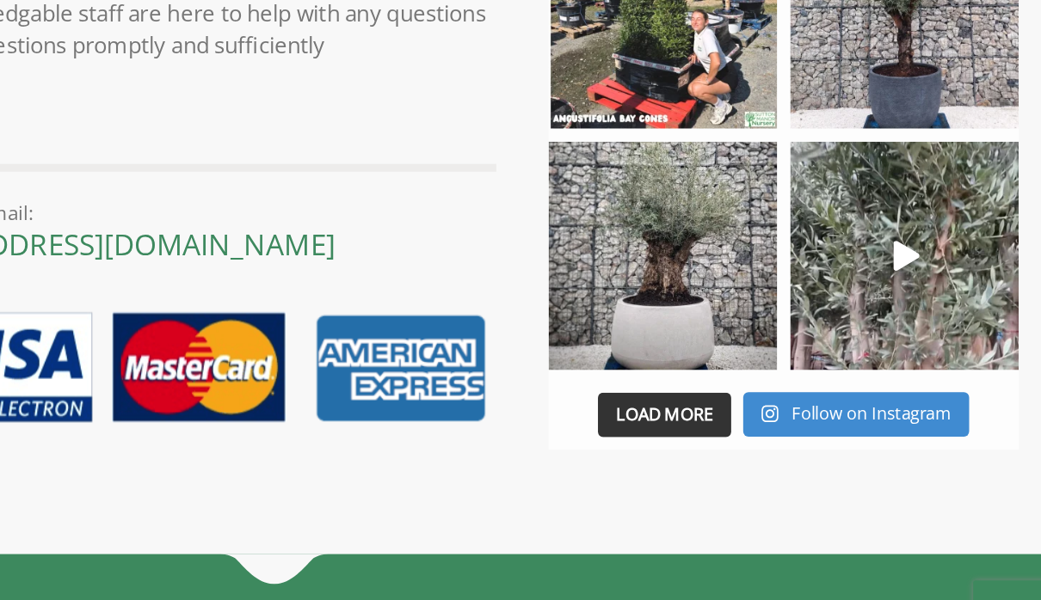
click at [701, 248] on img at bounding box center [776, 323] width 151 height 151
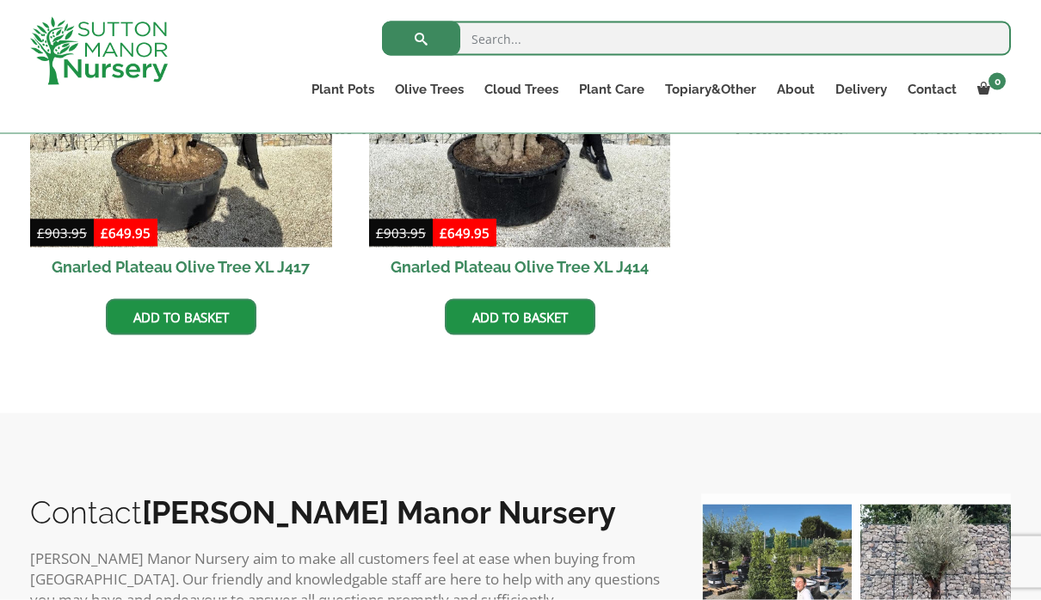
scroll to position [1359, 0]
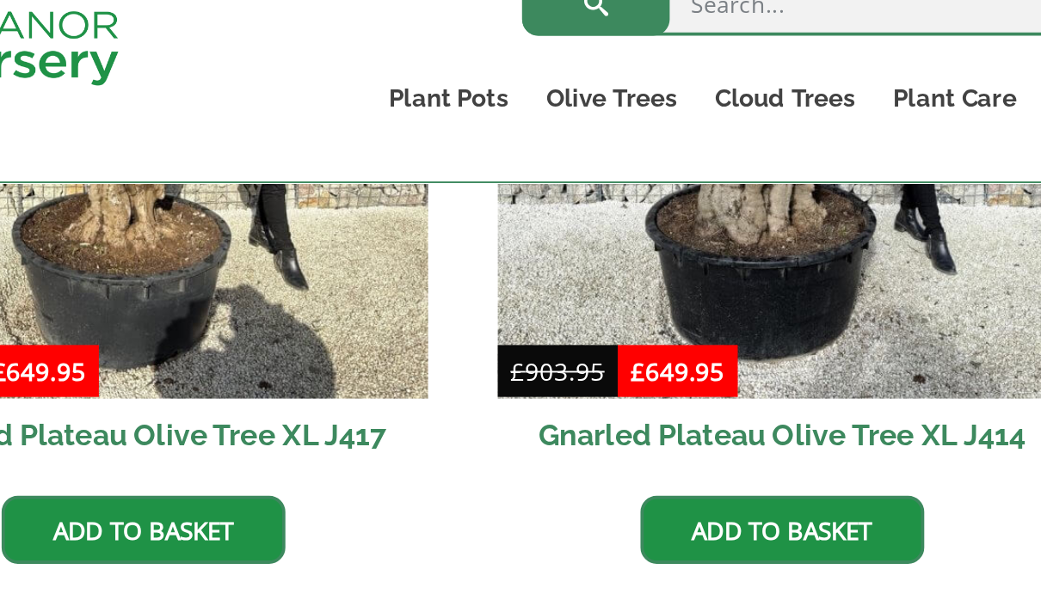
click at [0, 0] on ul "Resin Bonded Pots The Amalfi Pots The Milan Pots The Capri Pots The Brunello Po…" at bounding box center [0, 0] width 0 height 0
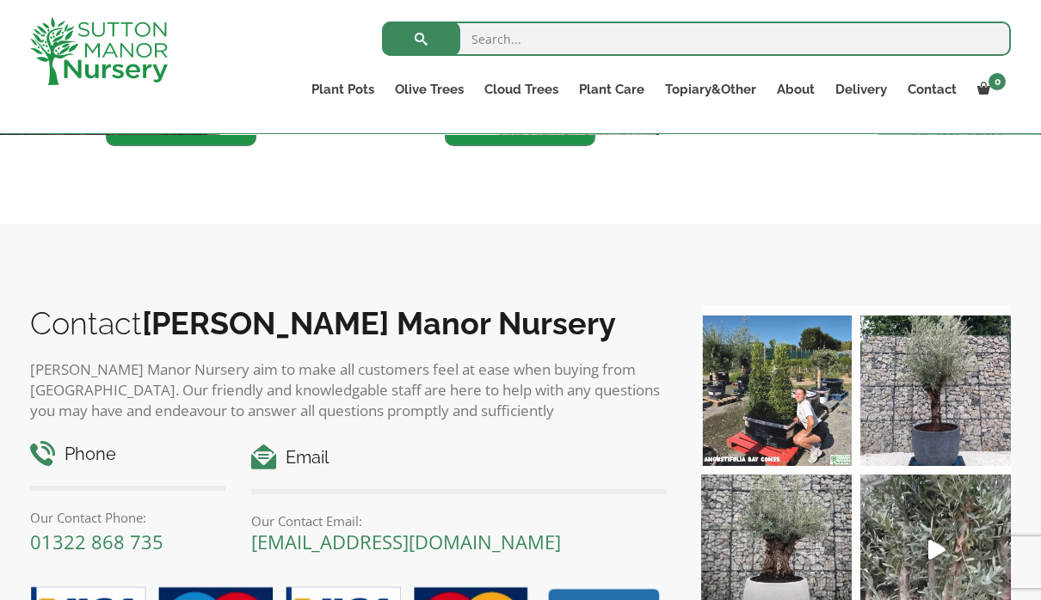
scroll to position [1524, 0]
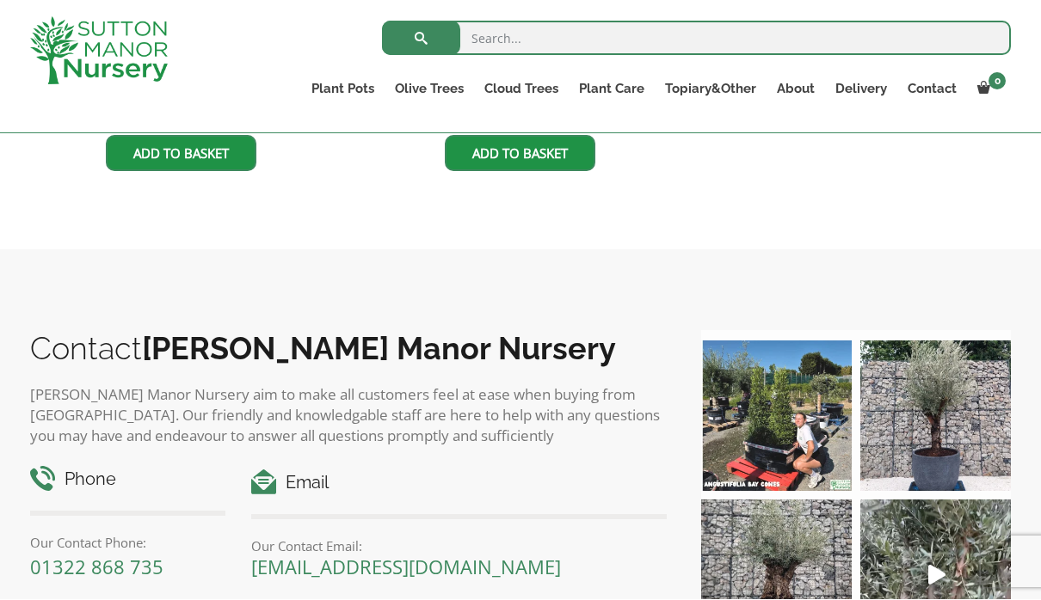
click at [0, 0] on link "Resin Bonded Pots" at bounding box center [0, 0] width 0 height 0
click at [0, 0] on link "The Olive Jar" at bounding box center [0, 0] width 0 height 0
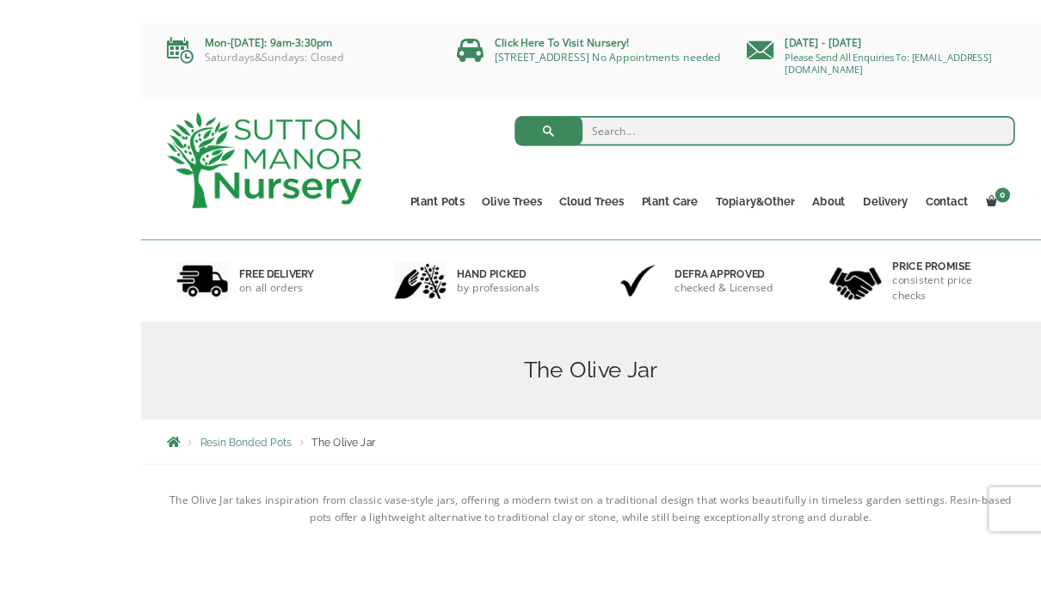
scroll to position [36, 0]
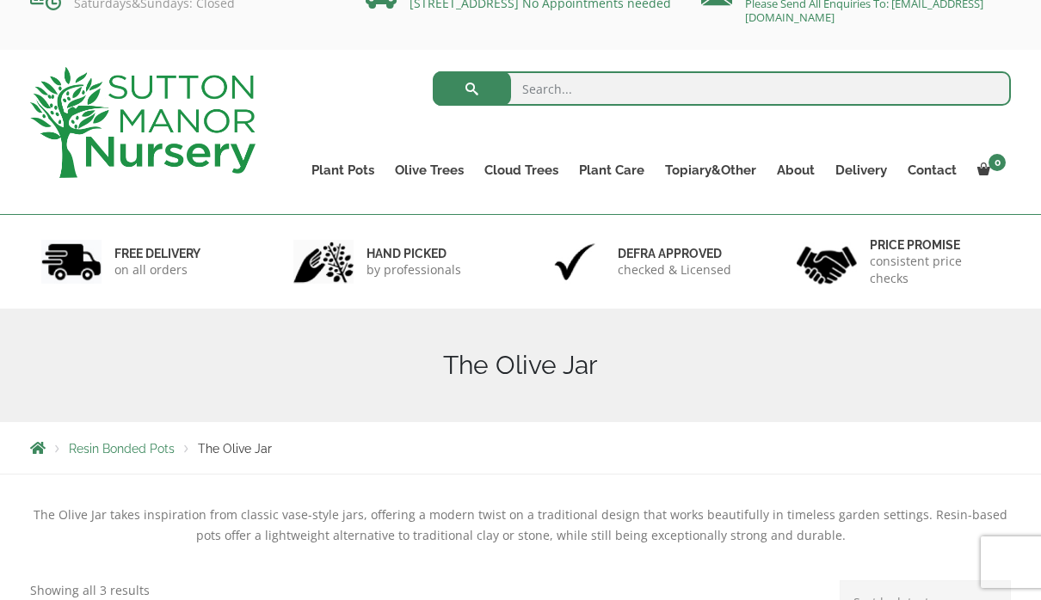
click at [349, 166] on link "Plant Pots" at bounding box center [342, 170] width 83 height 24
click at [0, 0] on link "Squares And Troughs" at bounding box center [0, 0] width 0 height 0
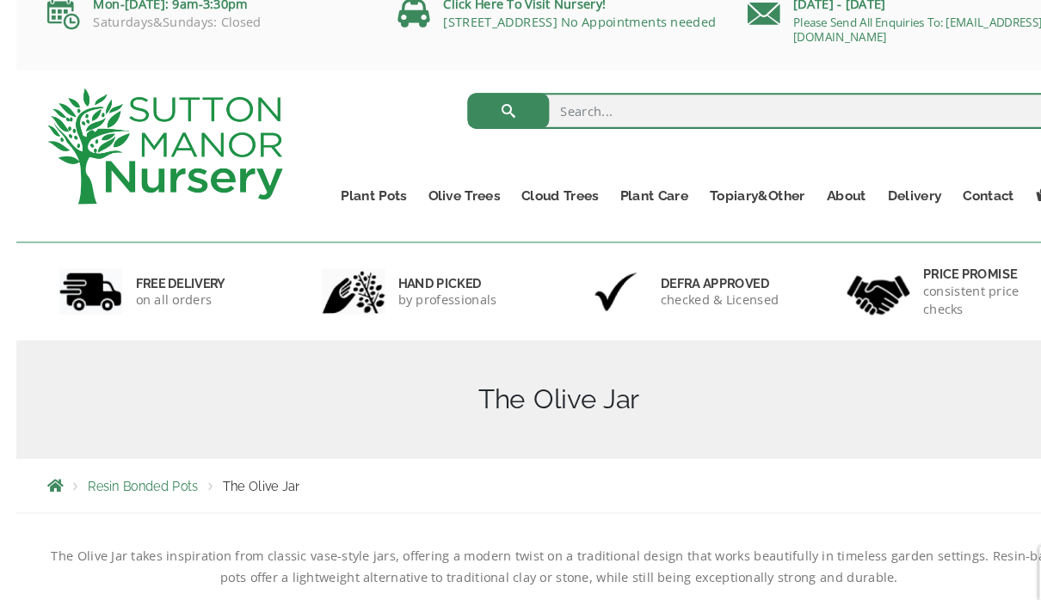
scroll to position [0, 0]
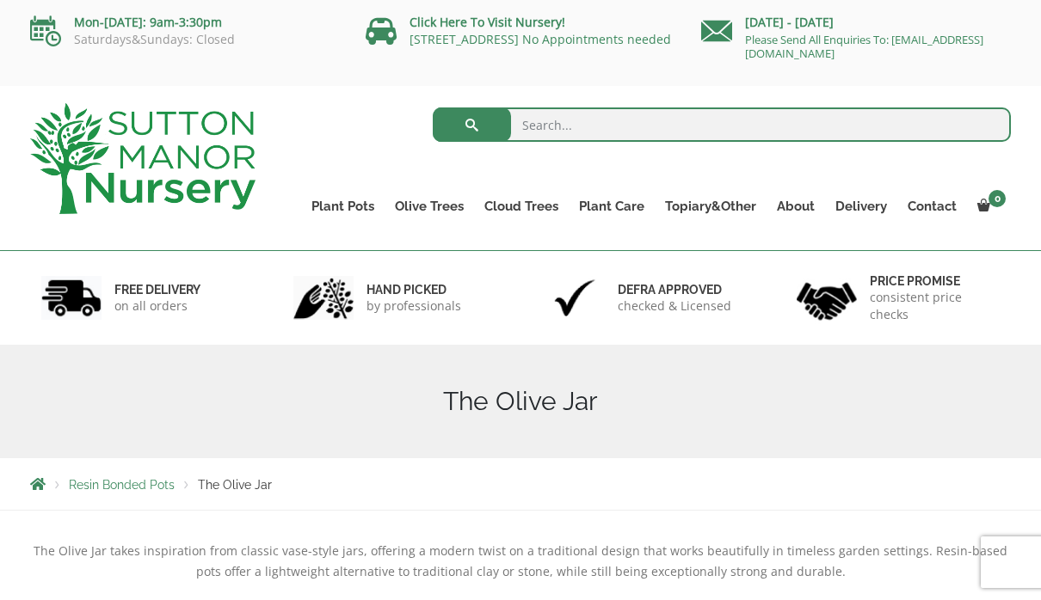
click at [349, 208] on link "Plant Pots" at bounding box center [342, 206] width 83 height 24
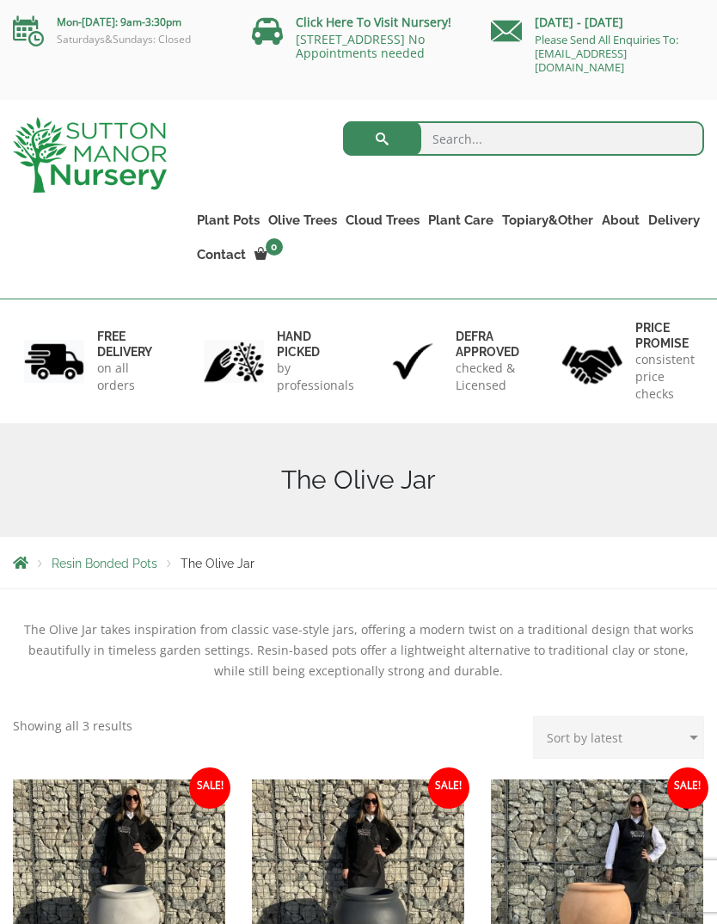
scroll to position [6, 0]
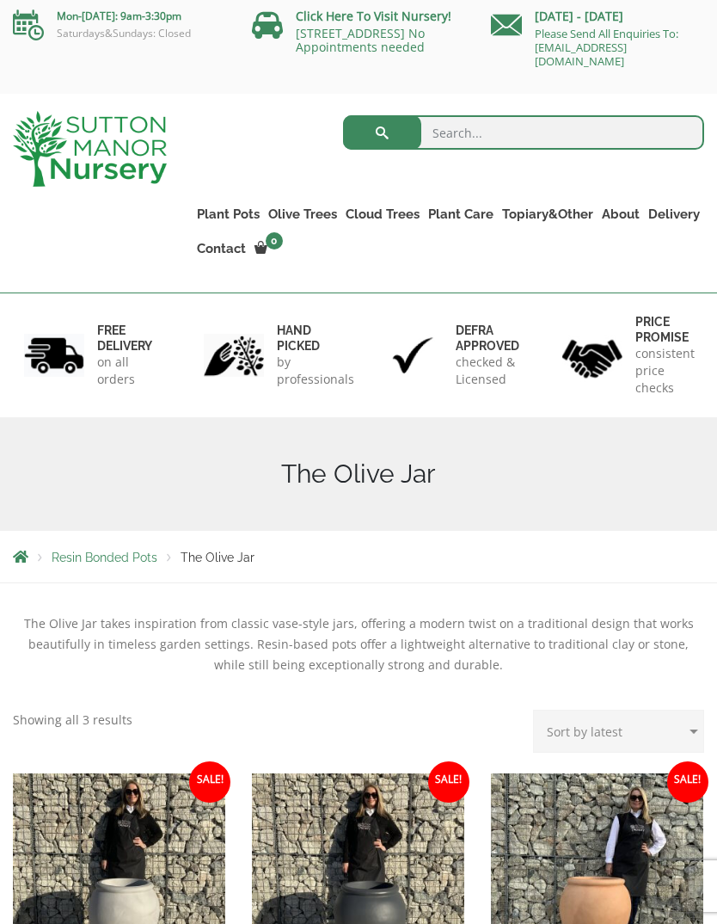
click at [0, 0] on link "The Como Rectangle 90 (Colours)" at bounding box center [0, 0] width 0 height 0
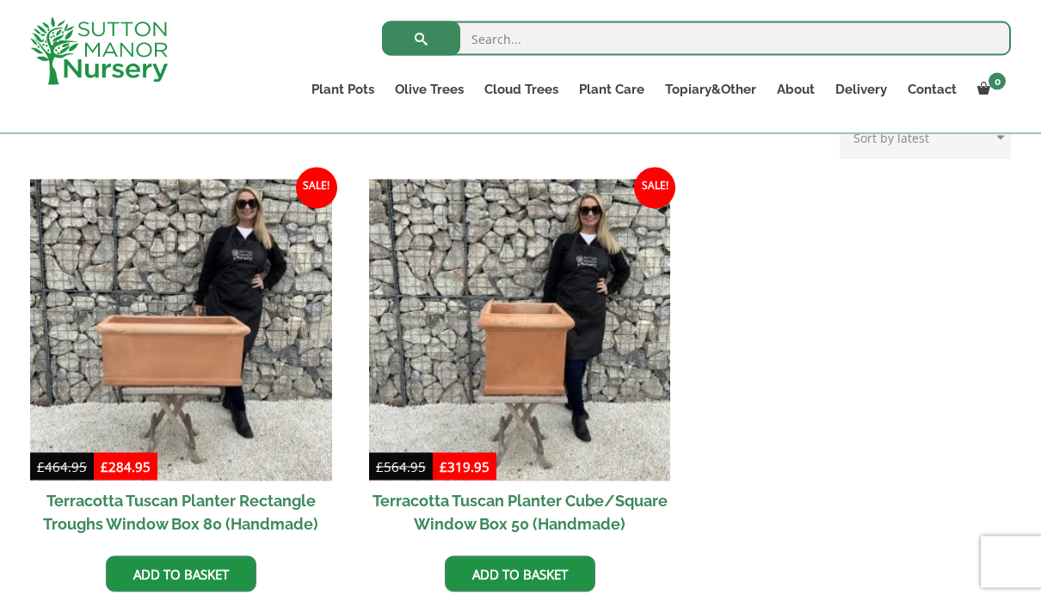
scroll to position [698, 0]
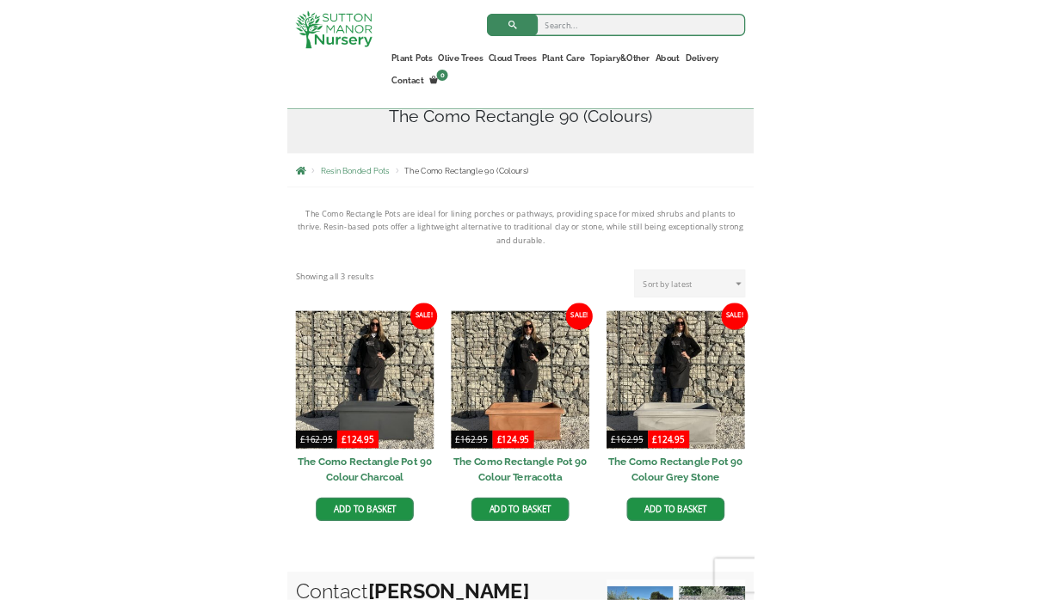
scroll to position [391, 0]
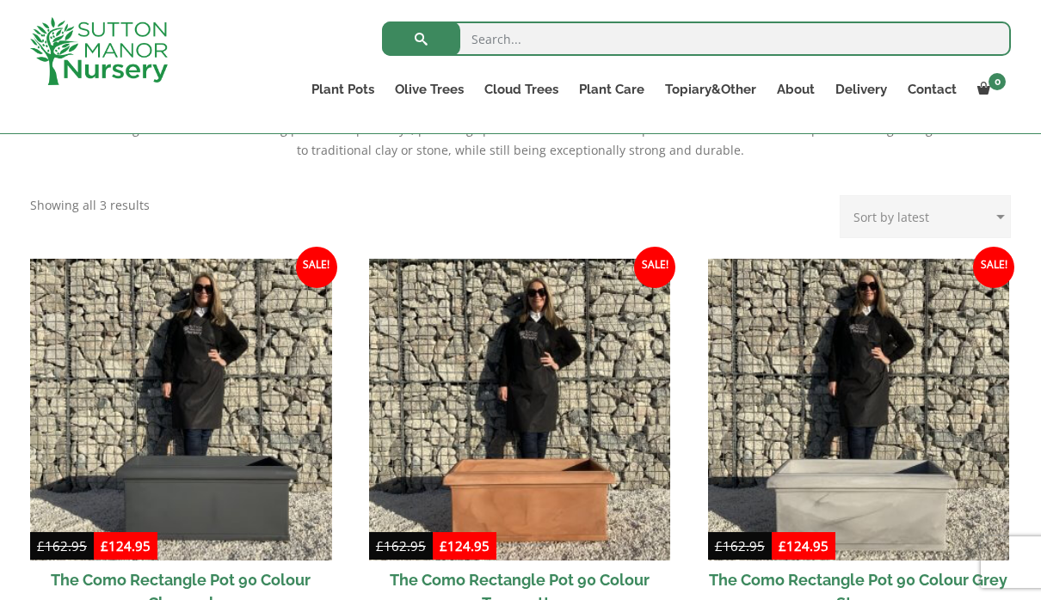
click at [643, 37] on input "search" at bounding box center [696, 39] width 629 height 34
type input "Xxxl pots"
click at [421, 39] on button "submit" at bounding box center [421, 39] width 78 height 34
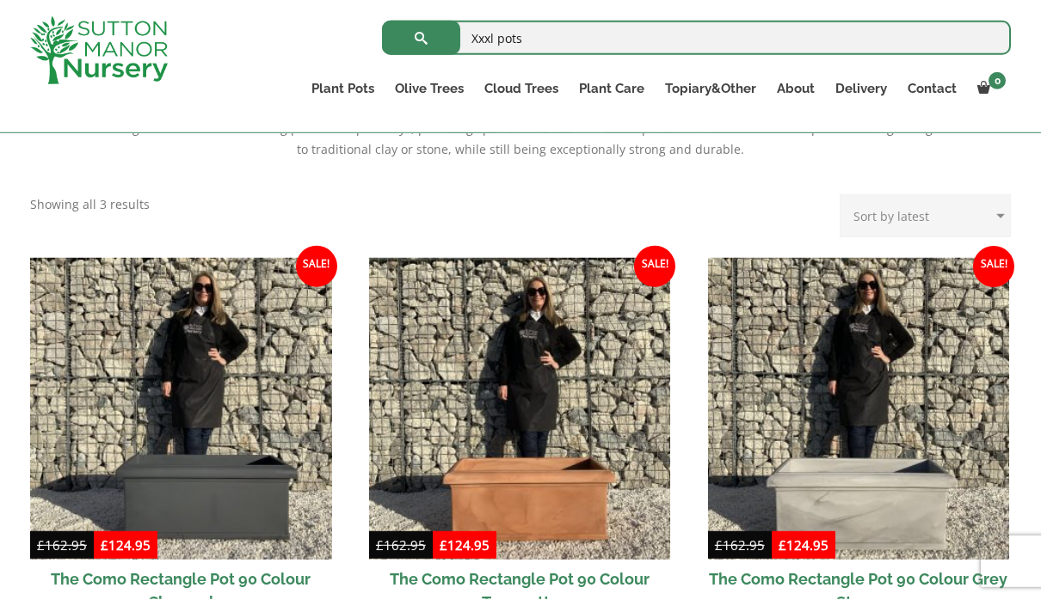
scroll to position [468, 0]
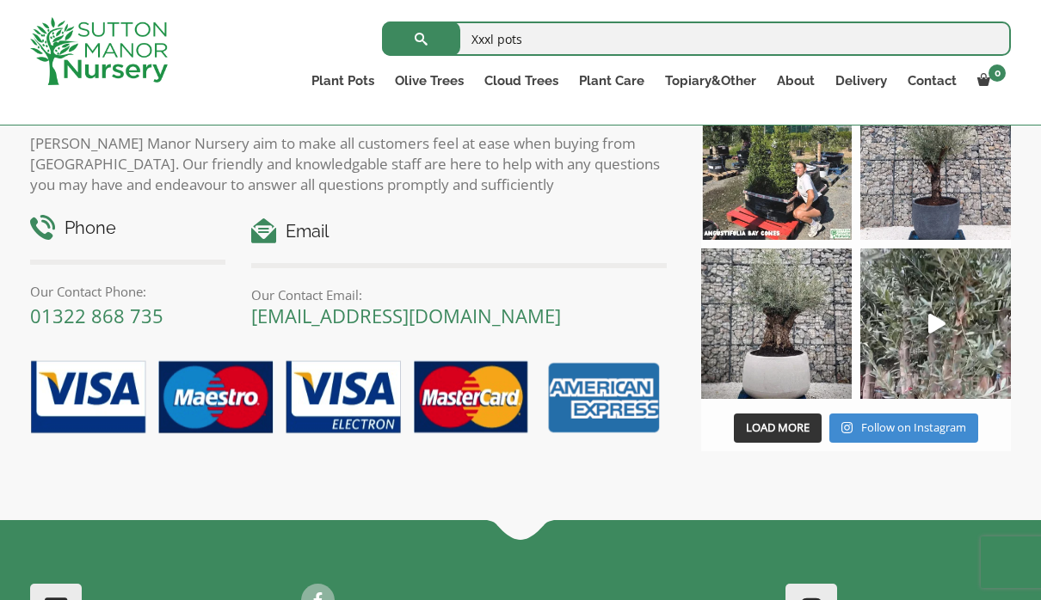
scroll to position [678, 0]
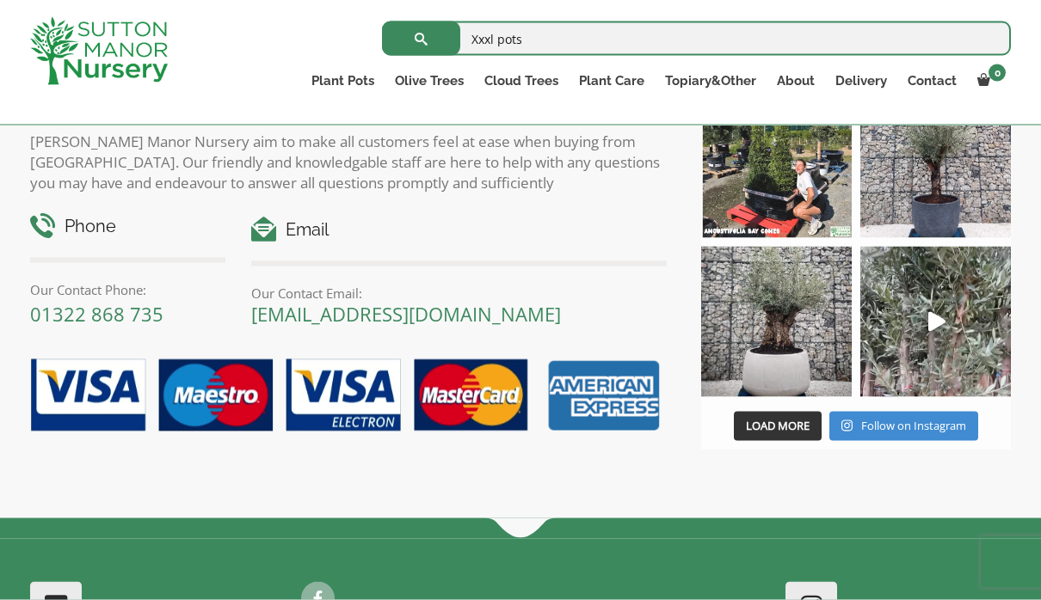
click at [964, 304] on img at bounding box center [935, 322] width 151 height 151
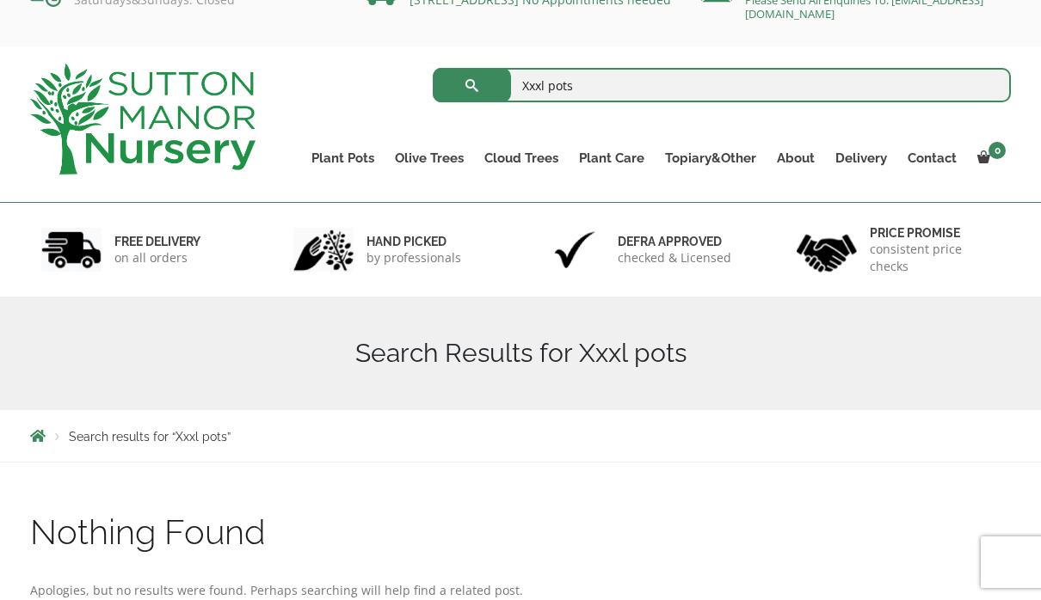
scroll to position [0, 0]
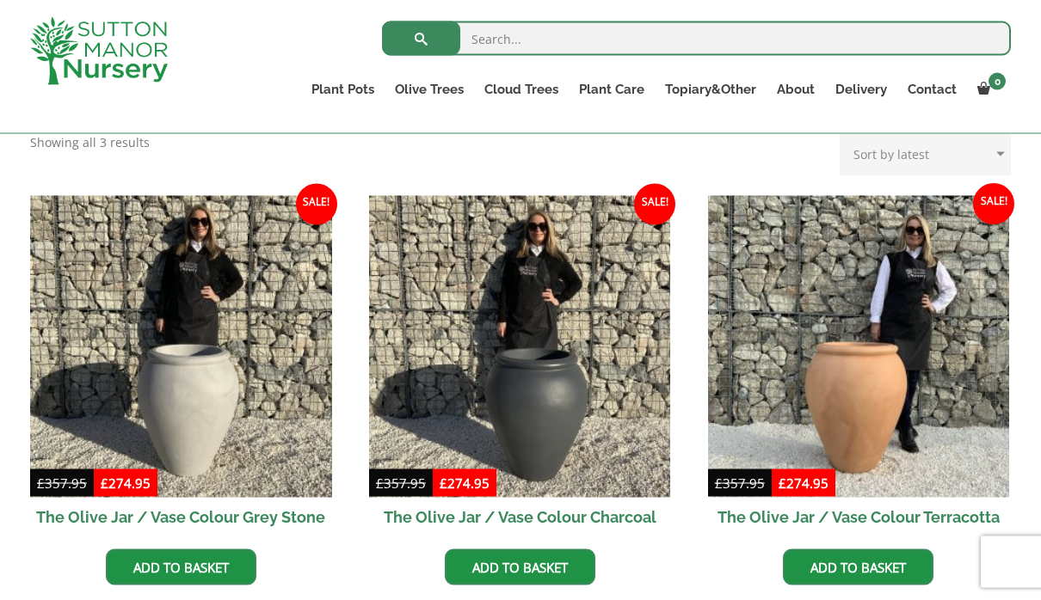
scroll to position [444, 0]
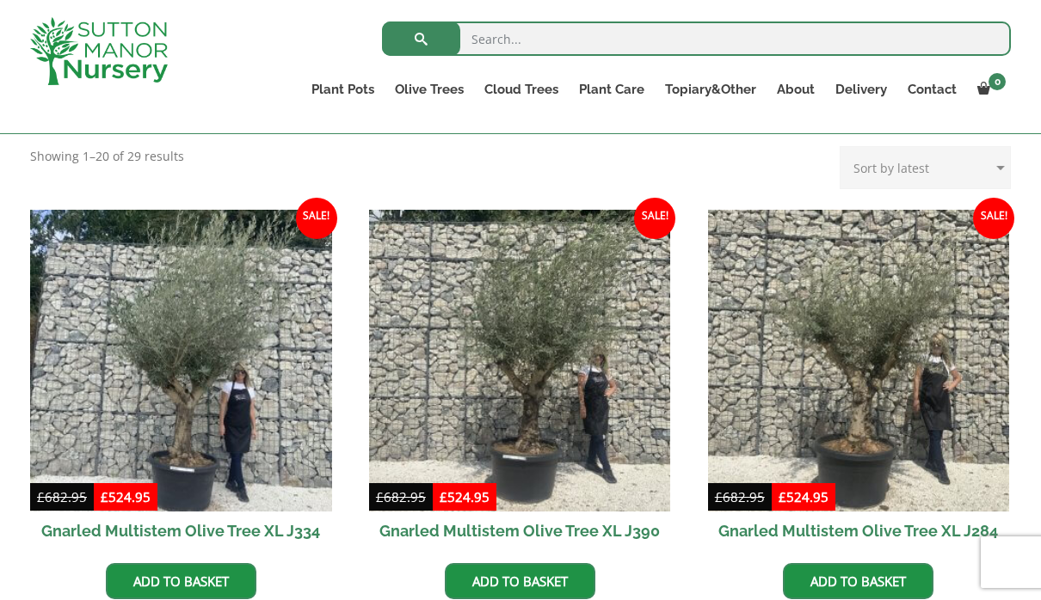
scroll to position [688, 0]
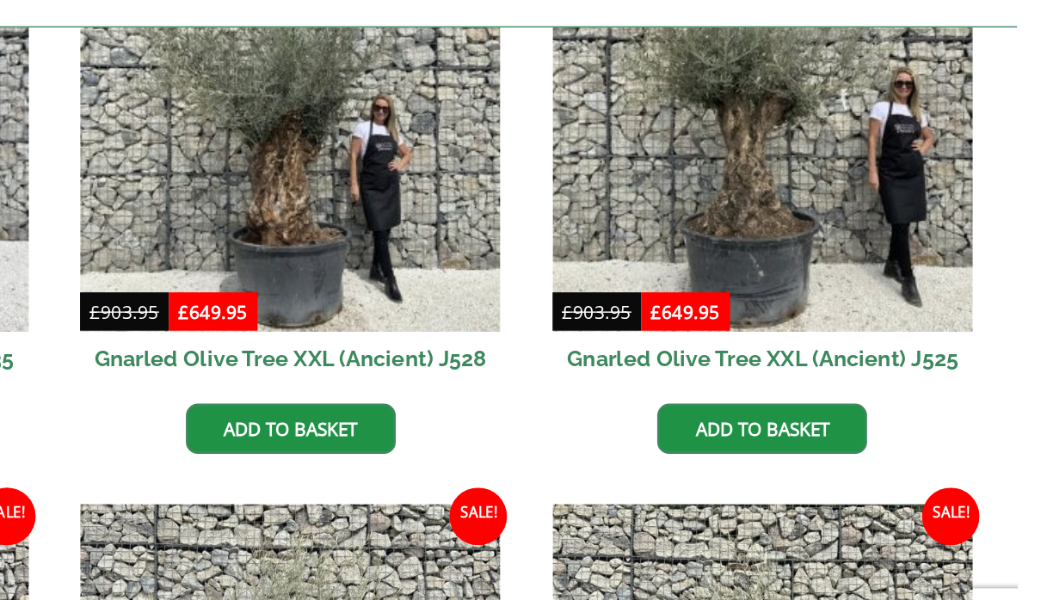
scroll to position [534, 0]
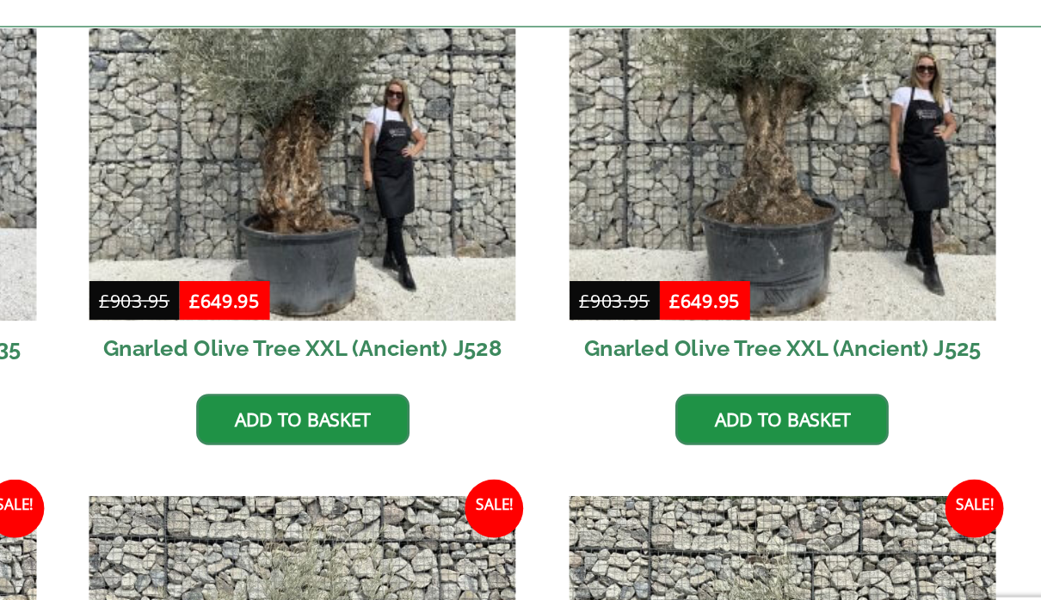
click at [708, 154] on img at bounding box center [859, 191] width 302 height 302
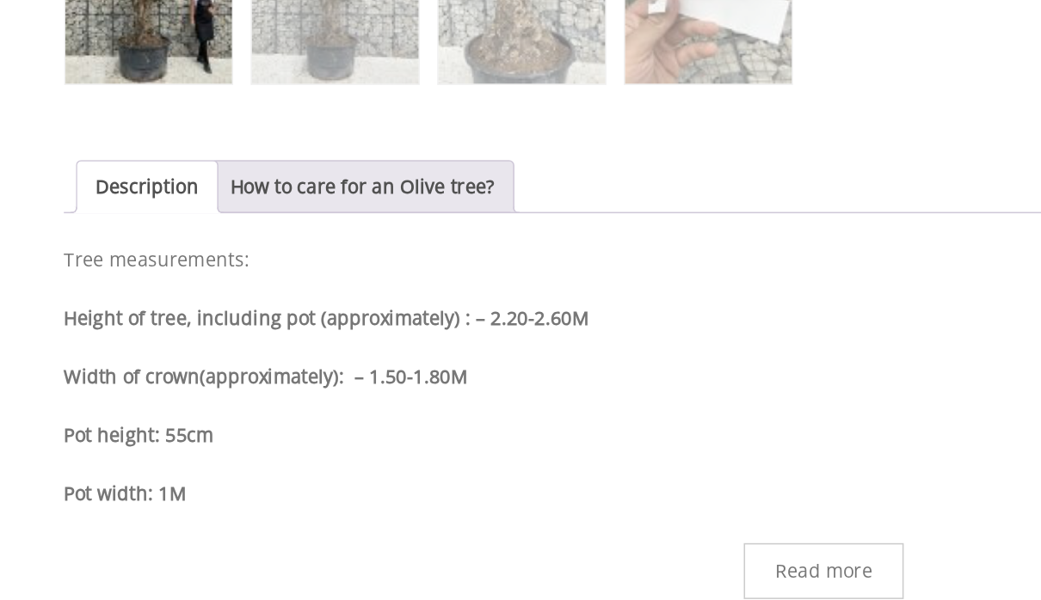
scroll to position [785, 0]
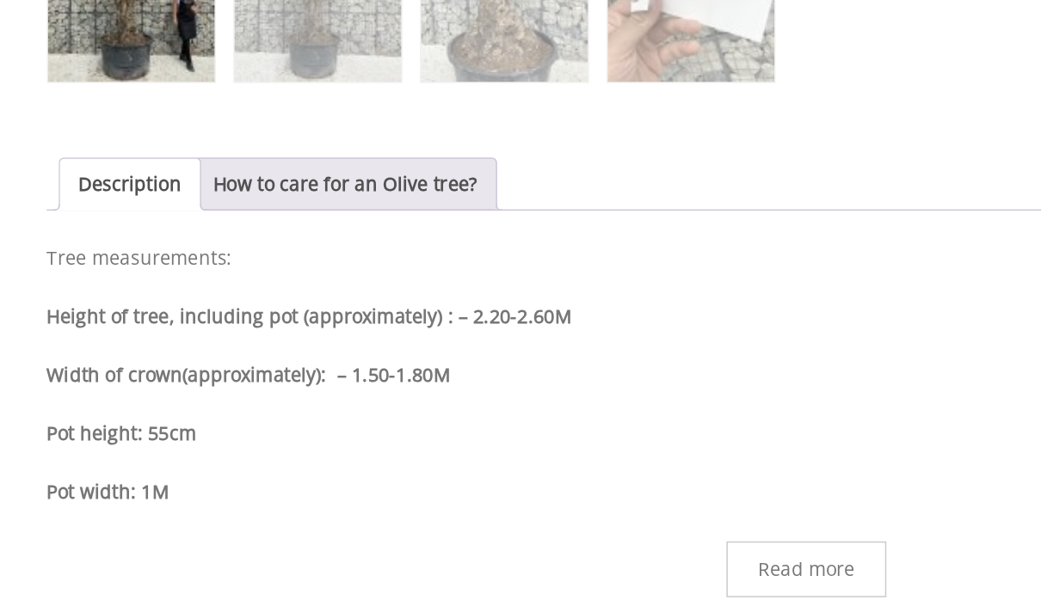
click at [541, 525] on span "Read more" at bounding box center [520, 531] width 63 height 12
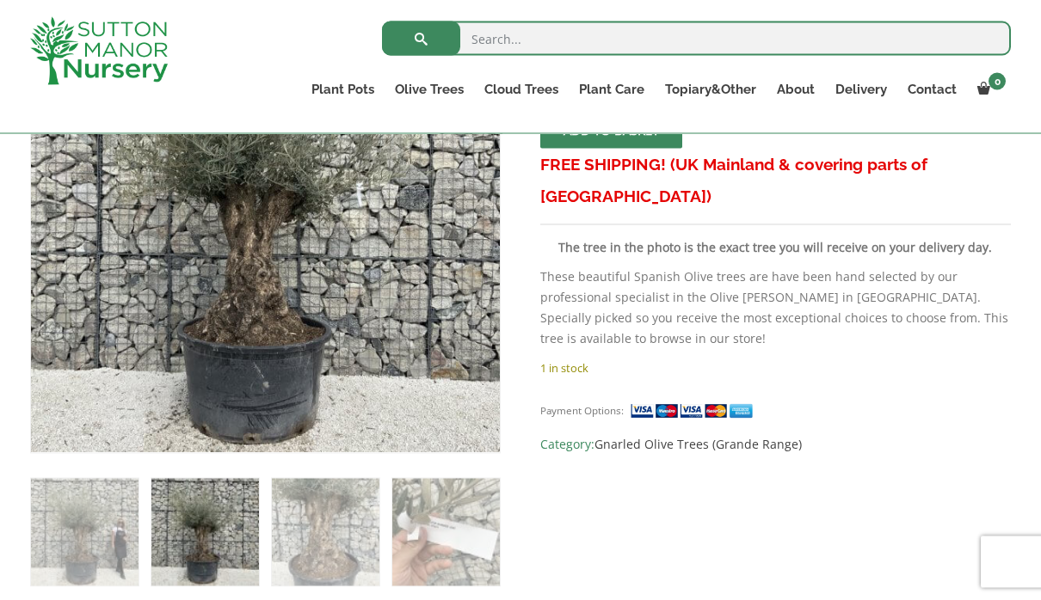
scroll to position [416, 0]
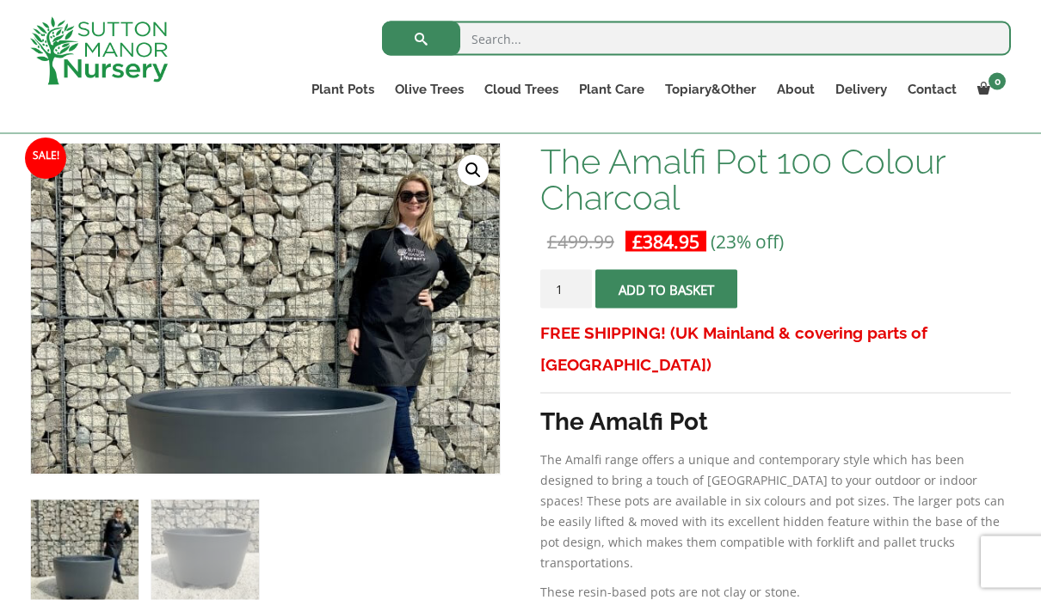
scroll to position [255, 0]
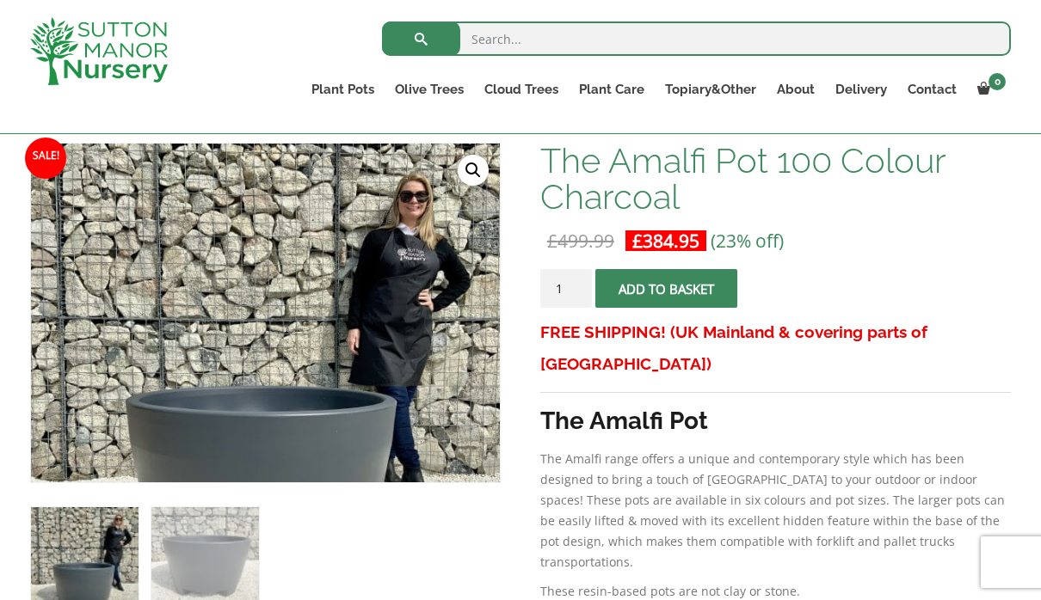
click at [418, 303] on img at bounding box center [461, 574] width 860 height 860
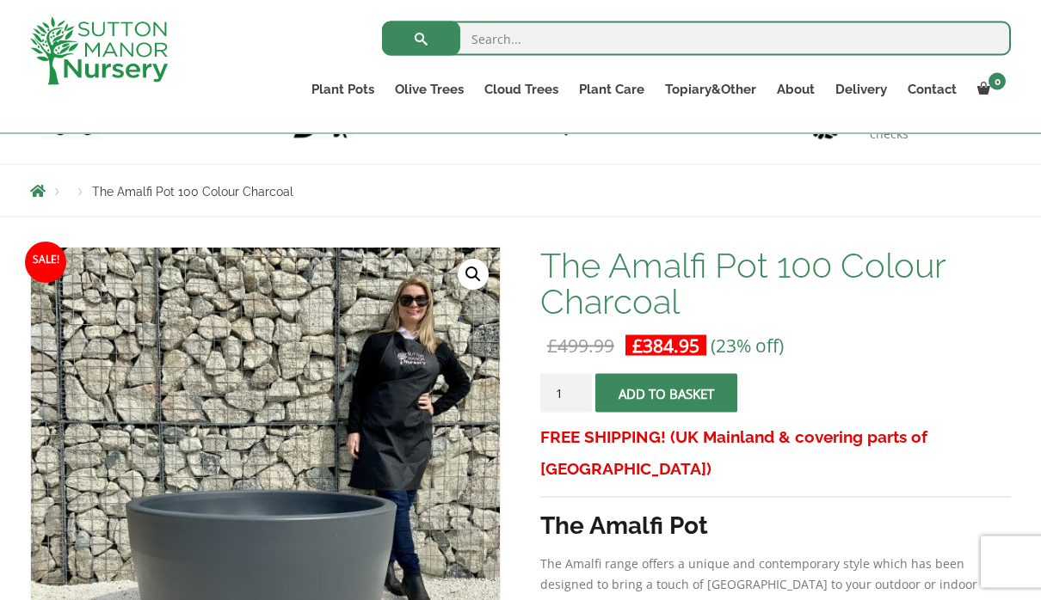
scroll to position [0, 0]
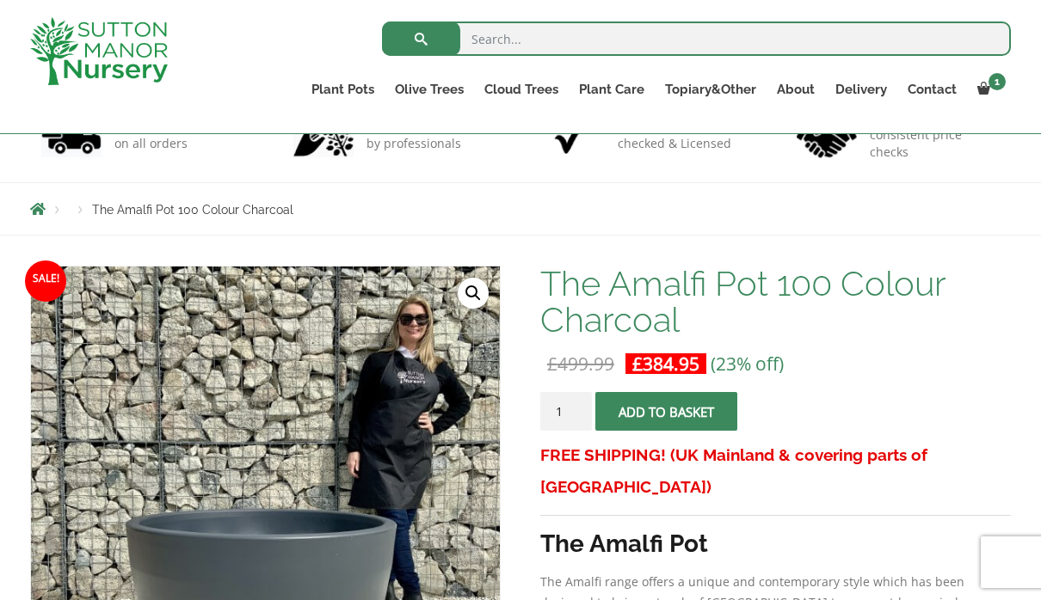
scroll to position [131, 0]
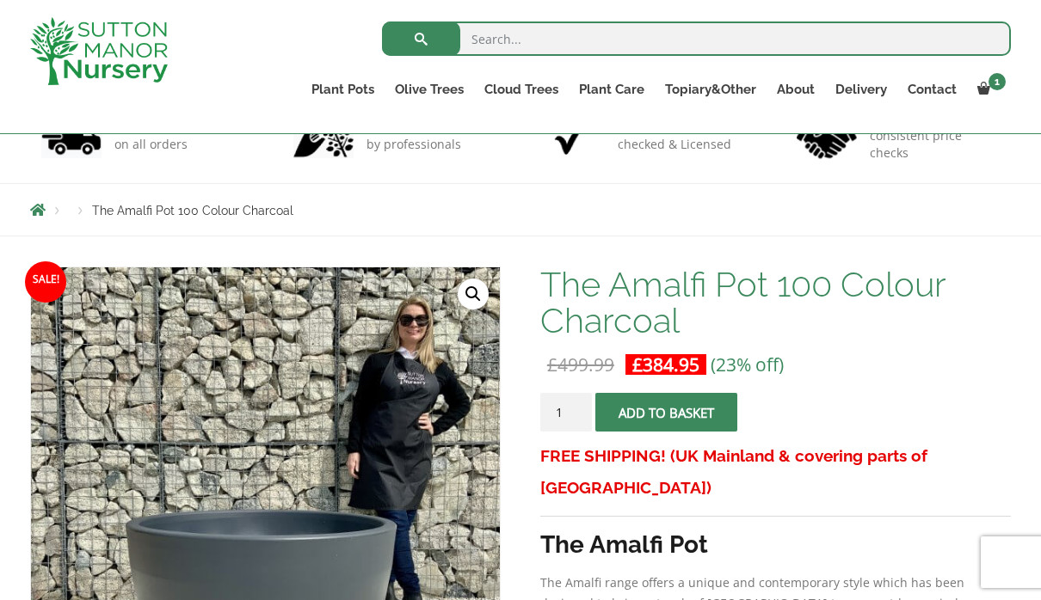
click at [687, 413] on button "Add to basket" at bounding box center [666, 412] width 142 height 39
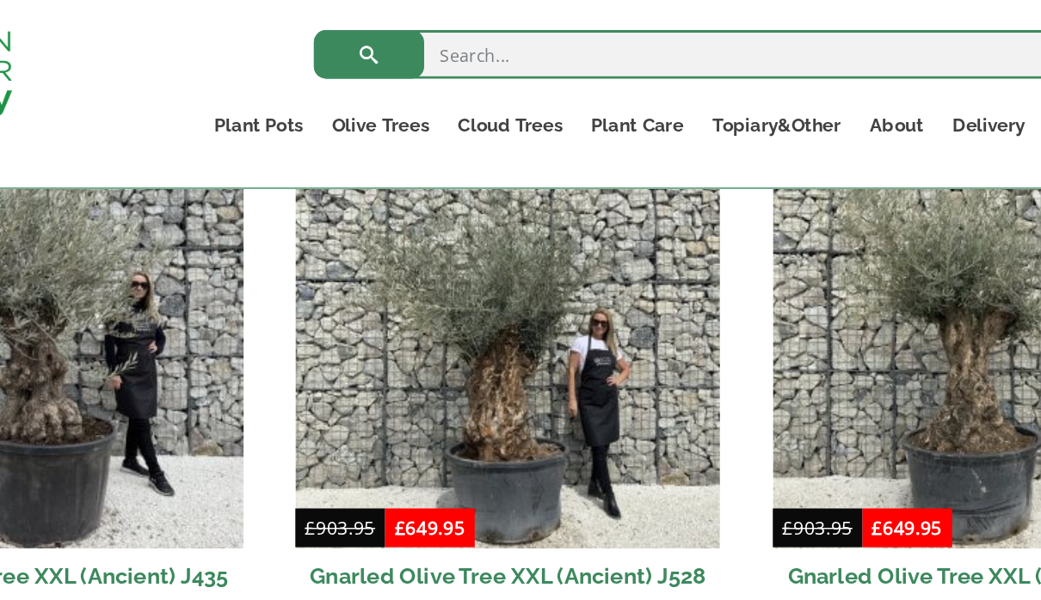
scroll to position [486, 0]
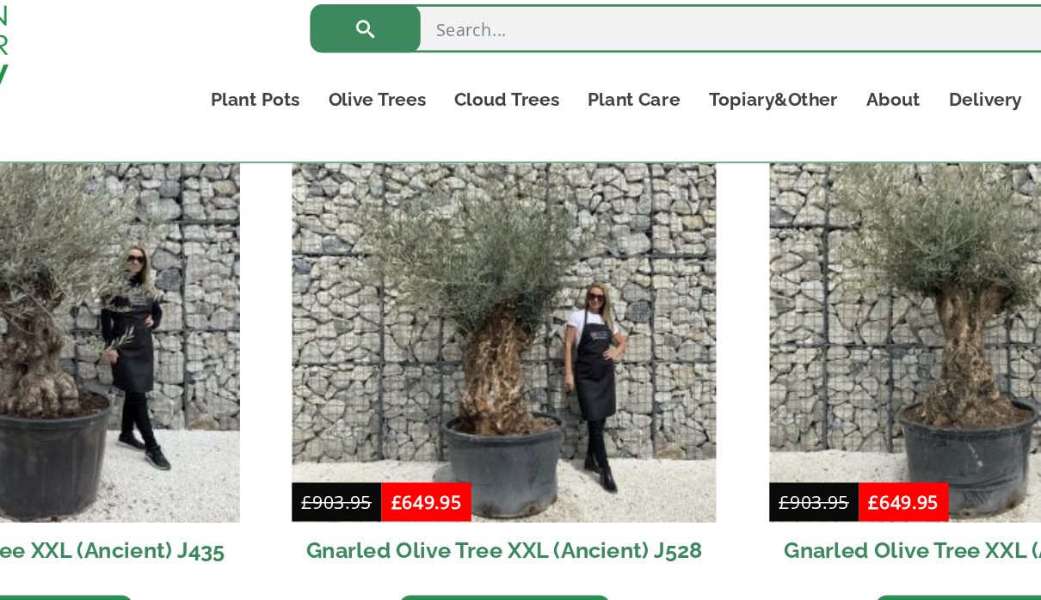
click at [369, 253] on img at bounding box center [520, 239] width 302 height 302
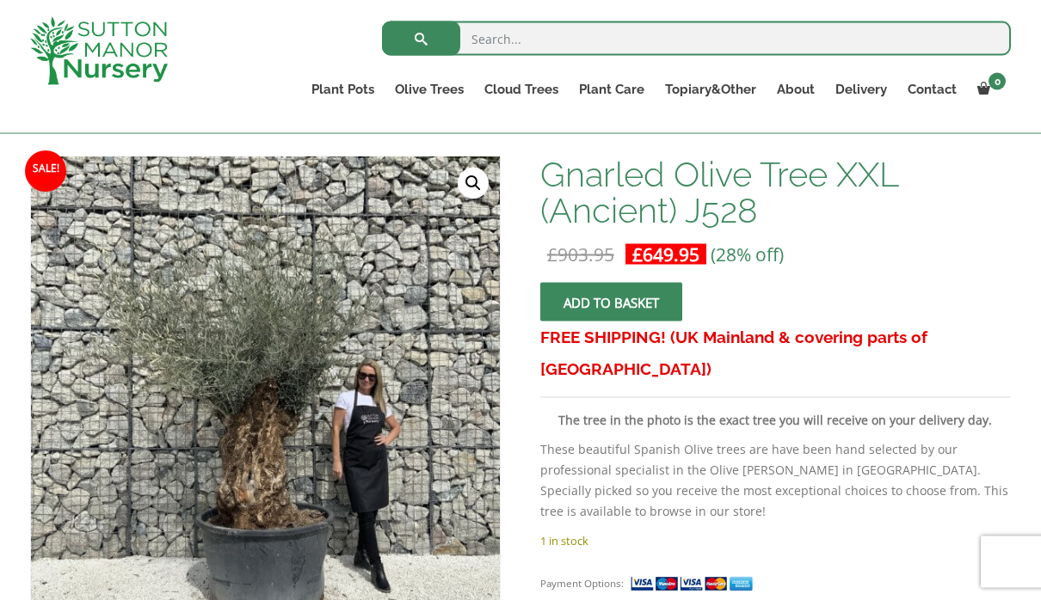
scroll to position [241, 0]
click at [637, 289] on button "Add to basket" at bounding box center [611, 302] width 142 height 39
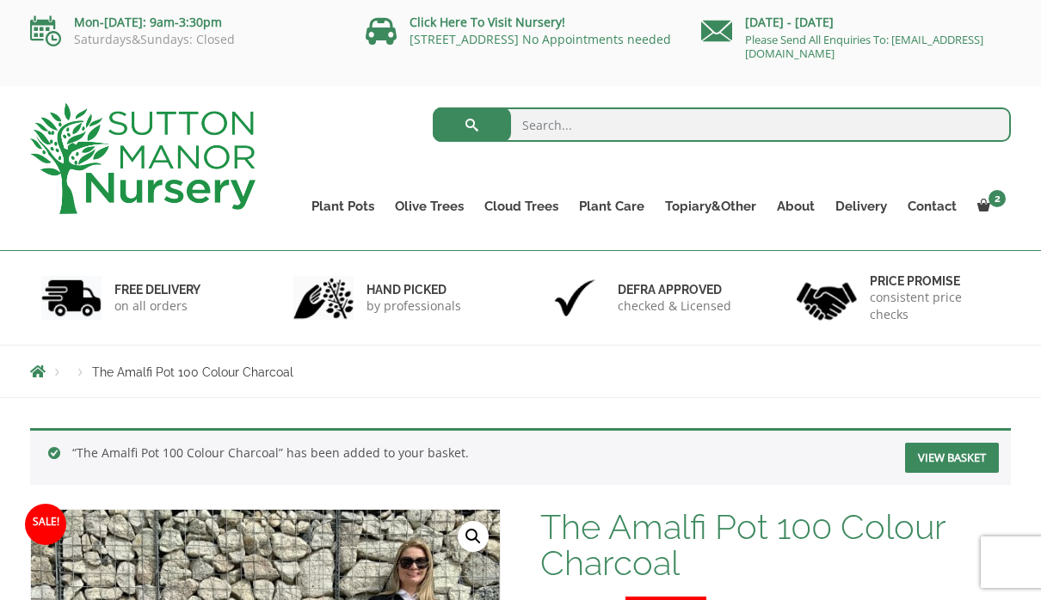
click at [0, 0] on link "View cart" at bounding box center [0, 0] width 0 height 0
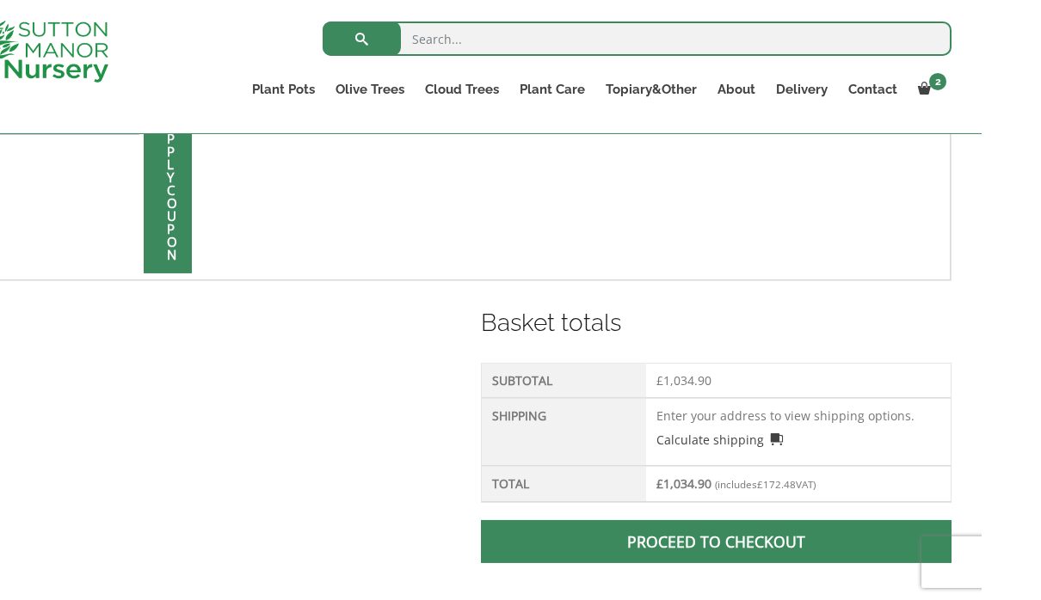
scroll to position [630, 0]
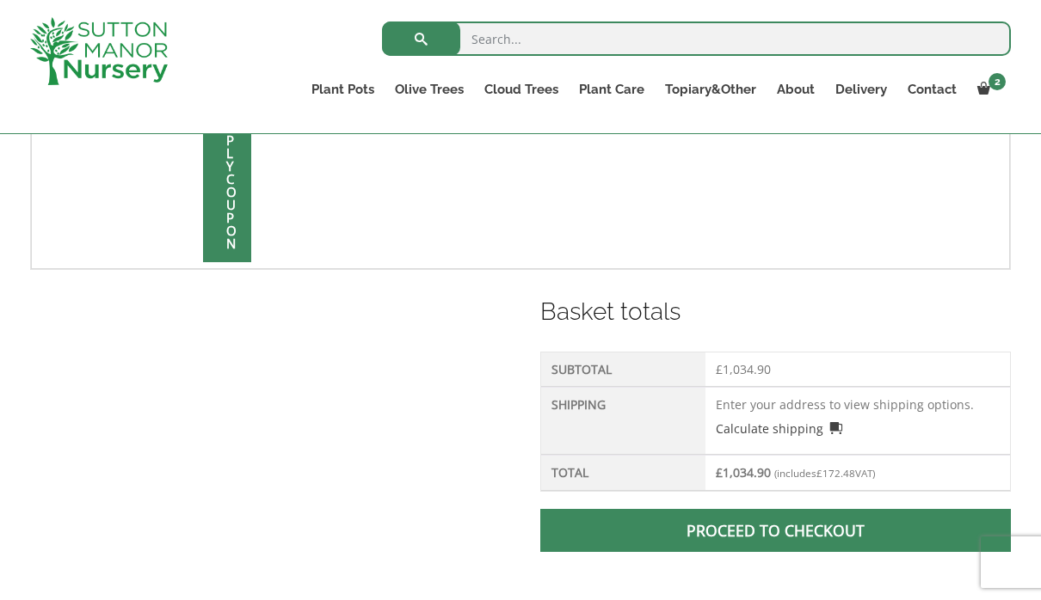
click at [867, 418] on p "Calculate shipping" at bounding box center [858, 426] width 284 height 24
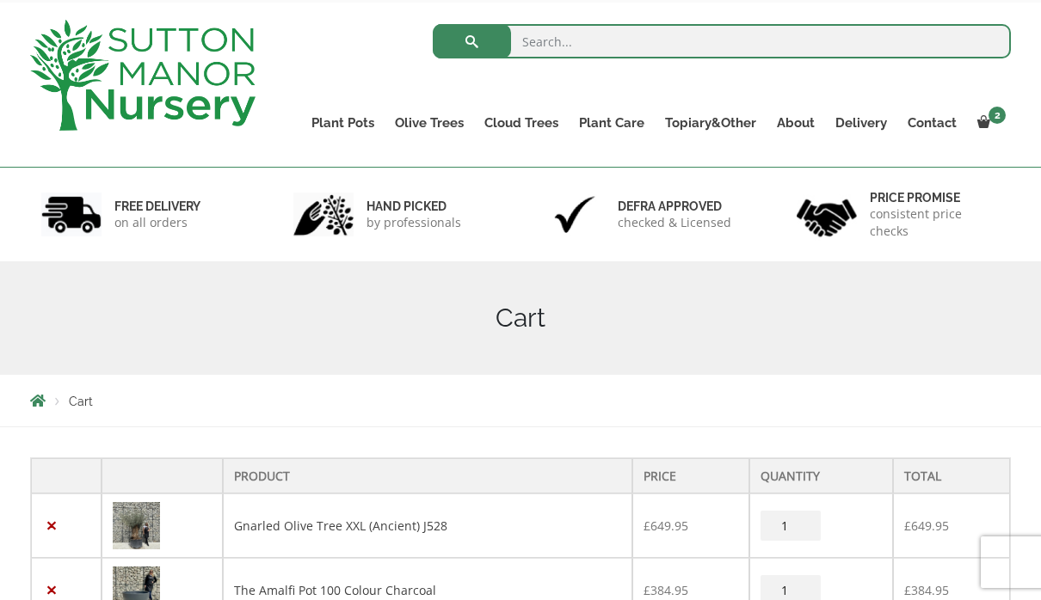
scroll to position [0, 0]
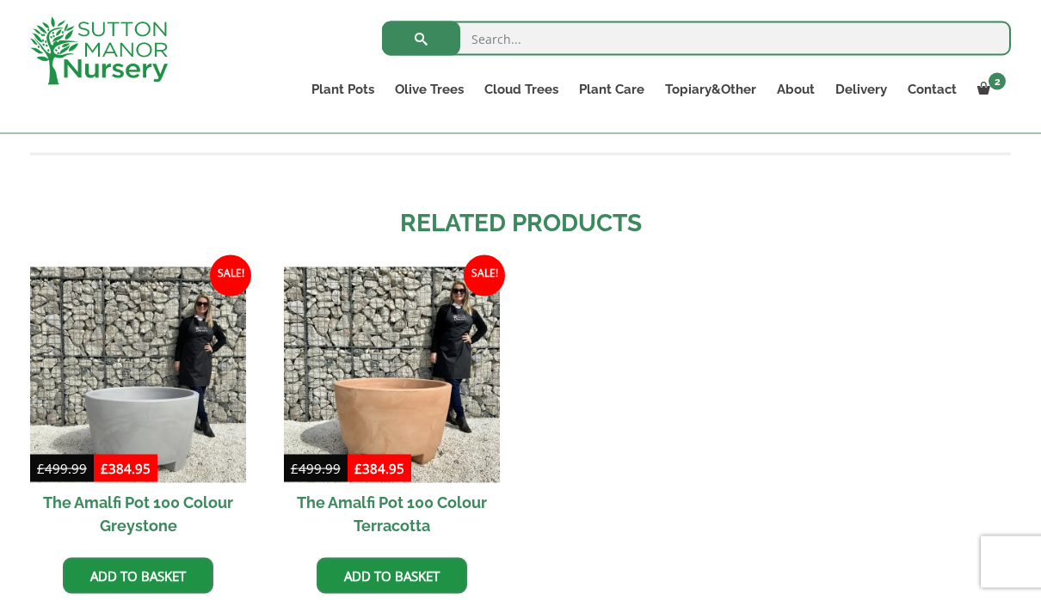
scroll to position [1467, 0]
click at [393, 349] on img at bounding box center [392, 375] width 216 height 216
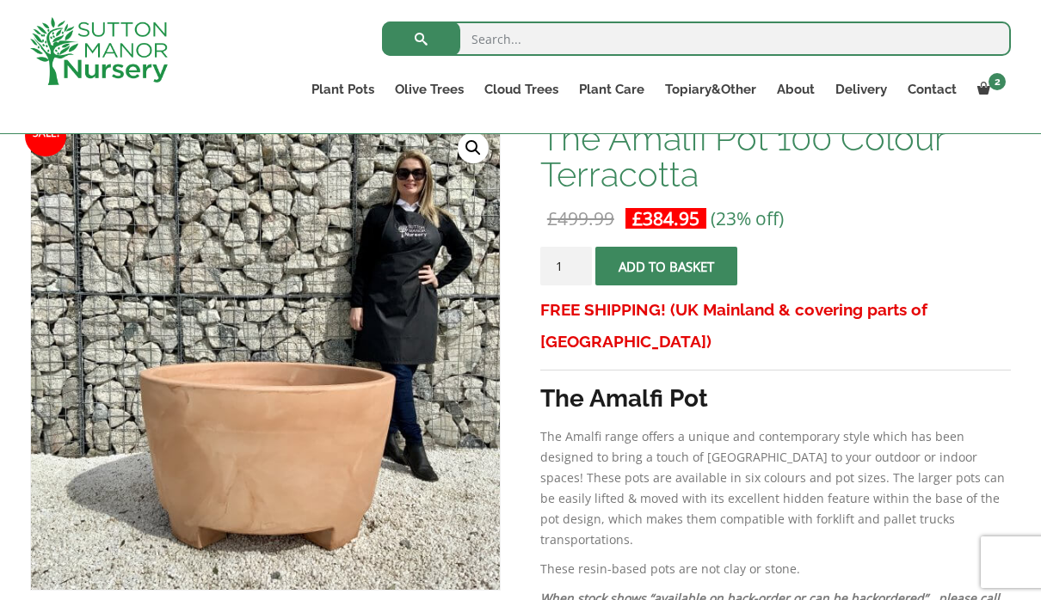
scroll to position [365, 0]
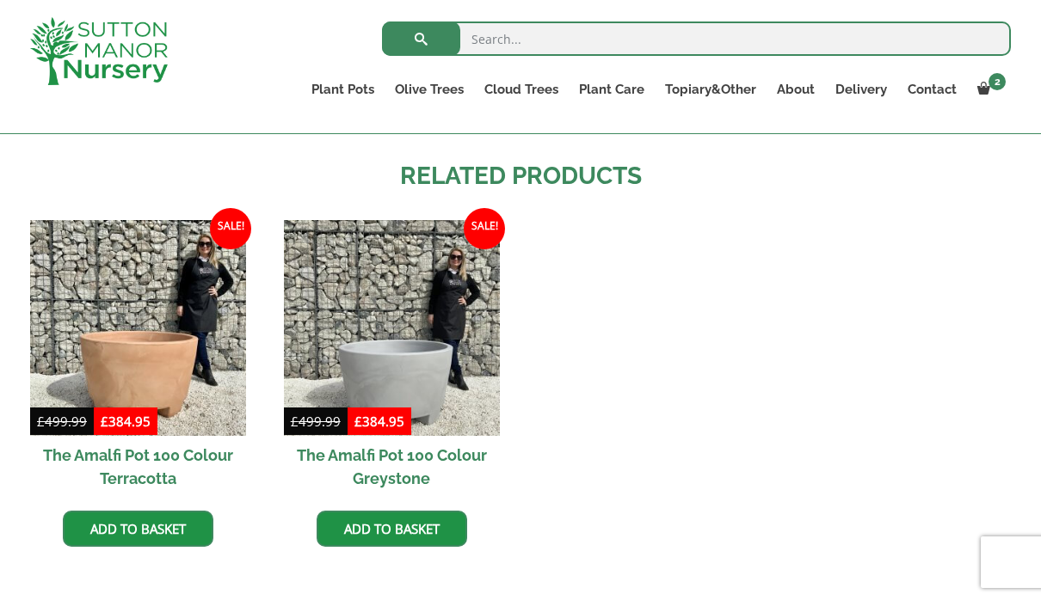
click at [419, 318] on img at bounding box center [392, 328] width 216 height 216
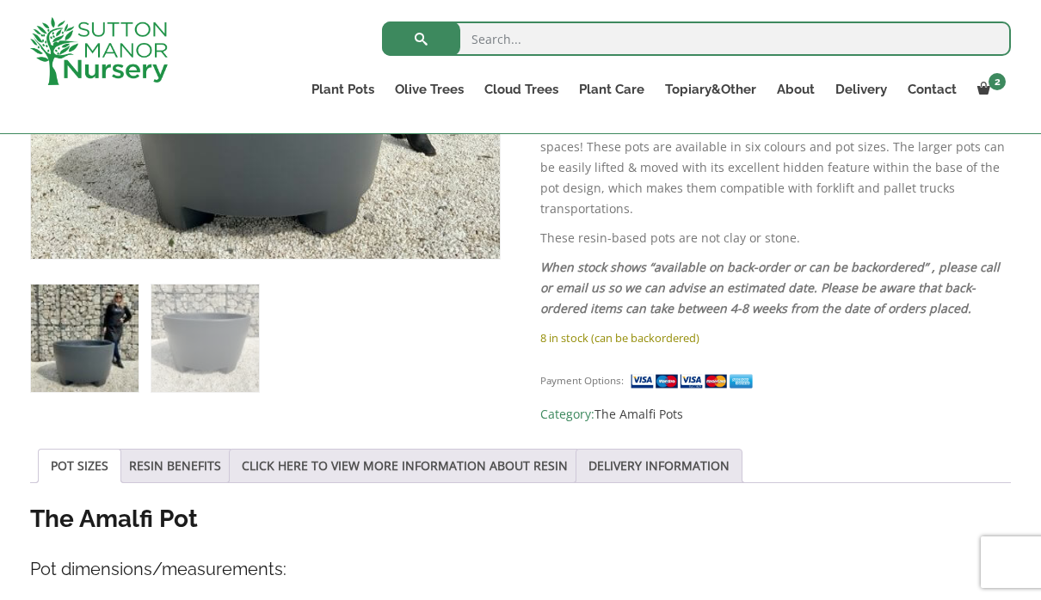
scroll to position [647, 0]
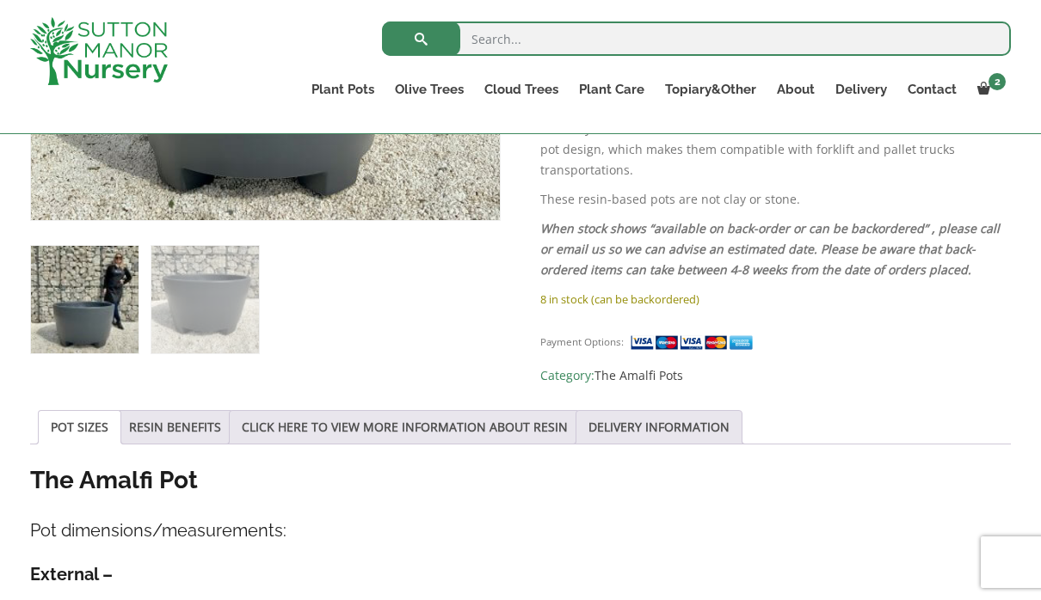
click at [403, 423] on link "CLICK HERE TO VIEW MORE INFORMATION ABOUT RESIN" at bounding box center [405, 427] width 326 height 33
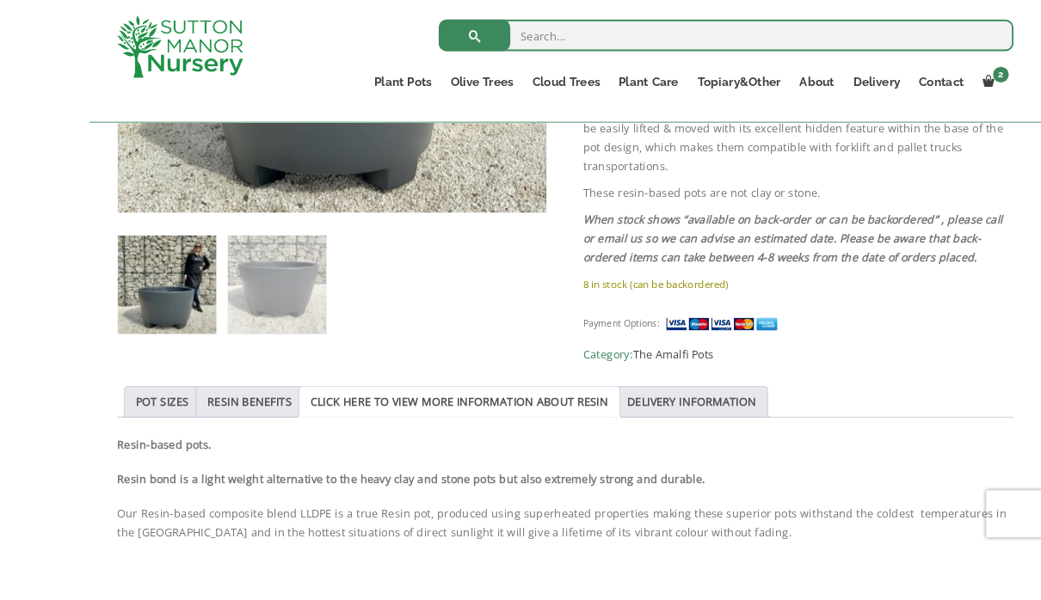
scroll to position [806, 0]
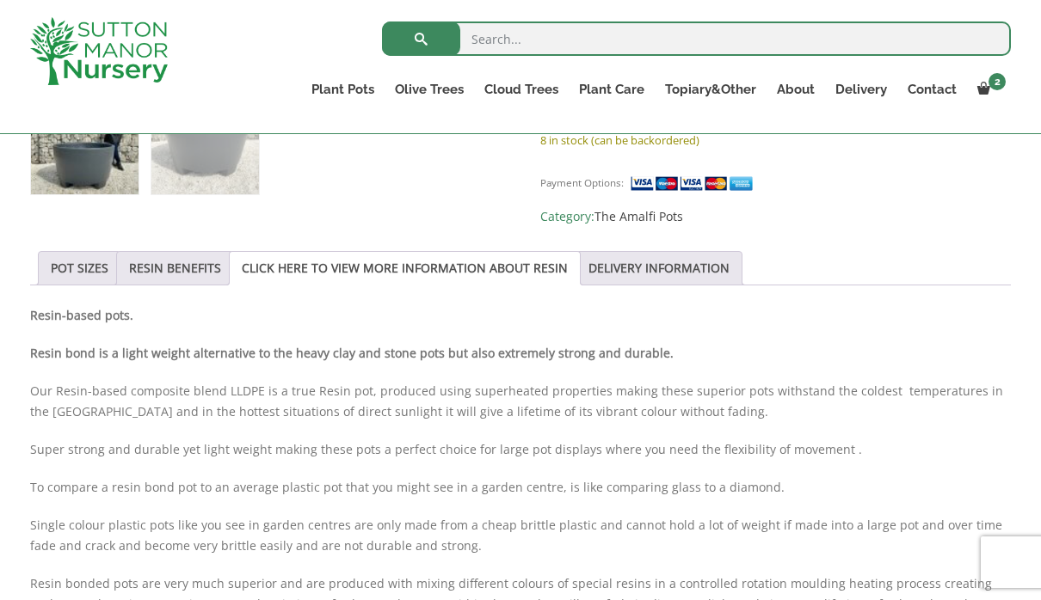
click at [89, 255] on link "POT SIZES" at bounding box center [80, 268] width 58 height 33
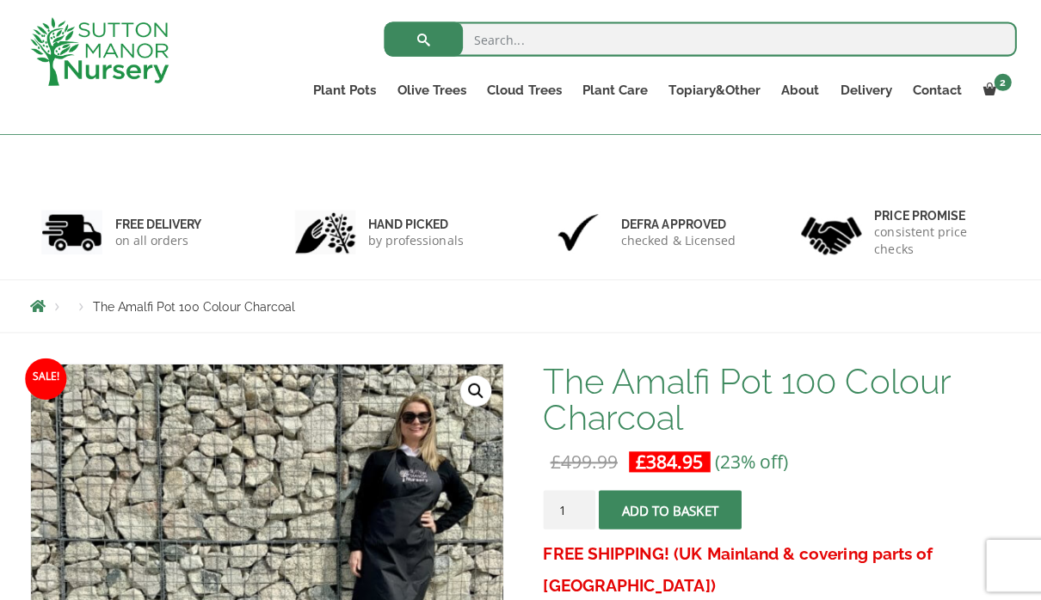
scroll to position [0, 0]
